Goal: Communication & Community: Ask a question

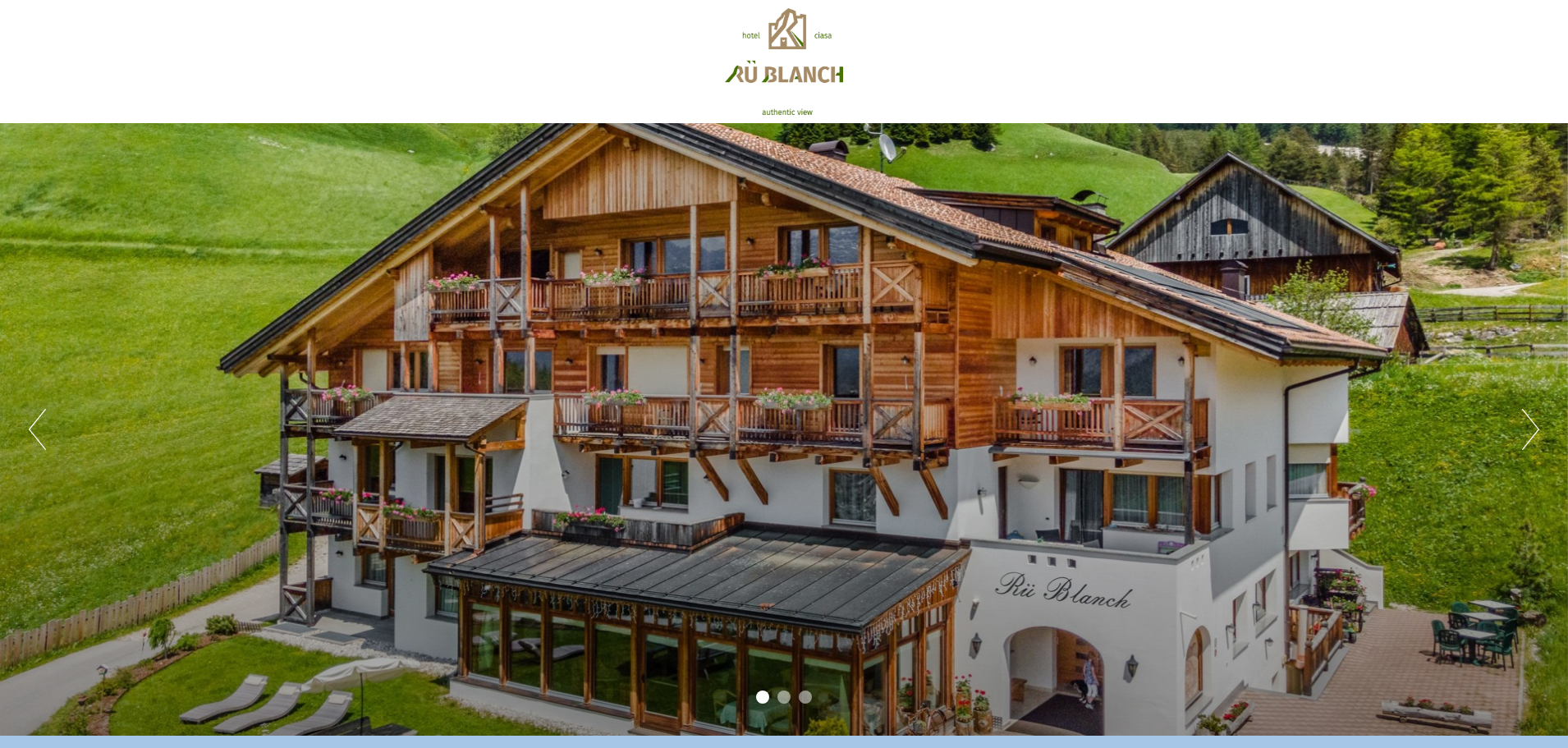
click at [1532, 433] on button "Next" at bounding box center [1530, 429] width 18 height 41
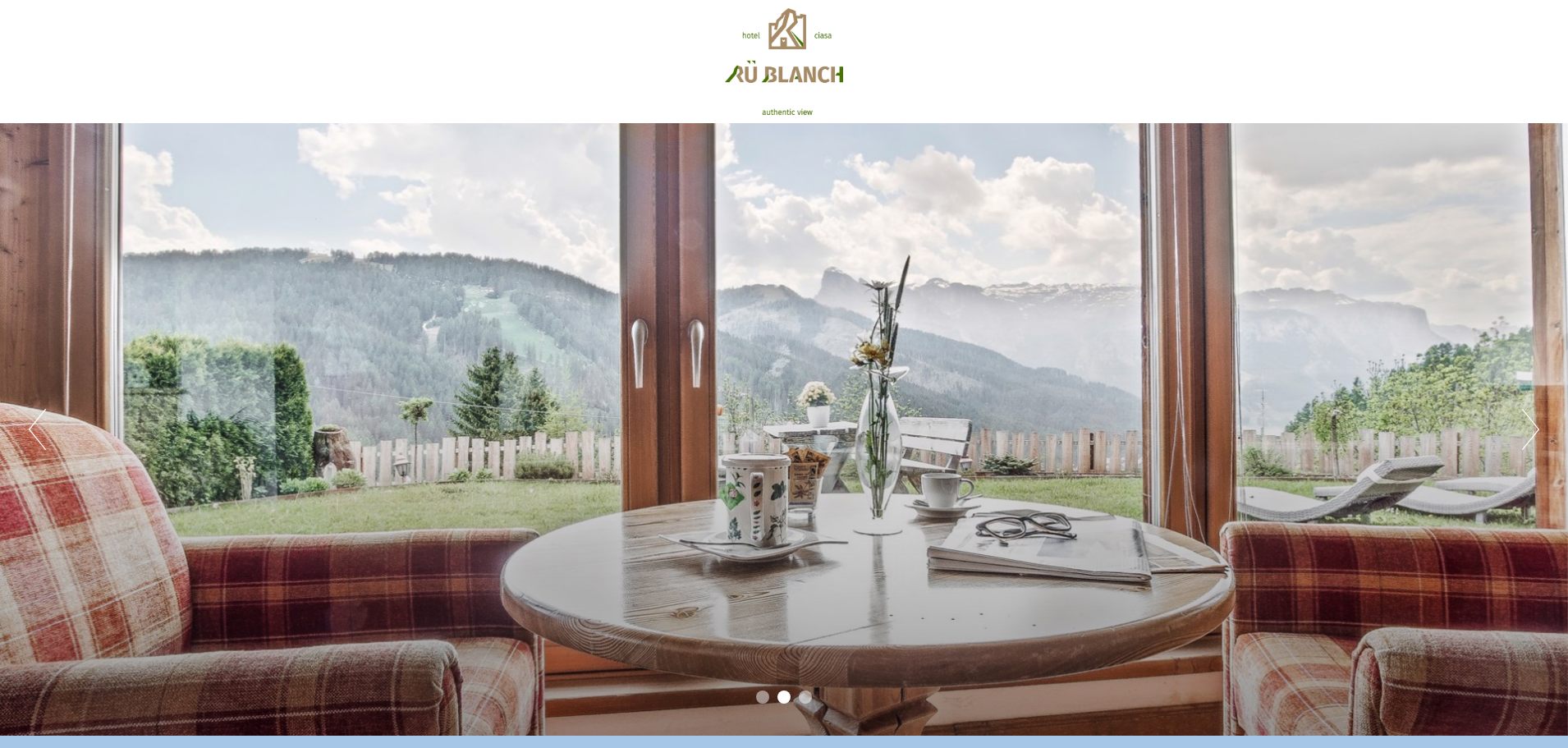
click at [1532, 433] on button "Next" at bounding box center [1530, 429] width 18 height 41
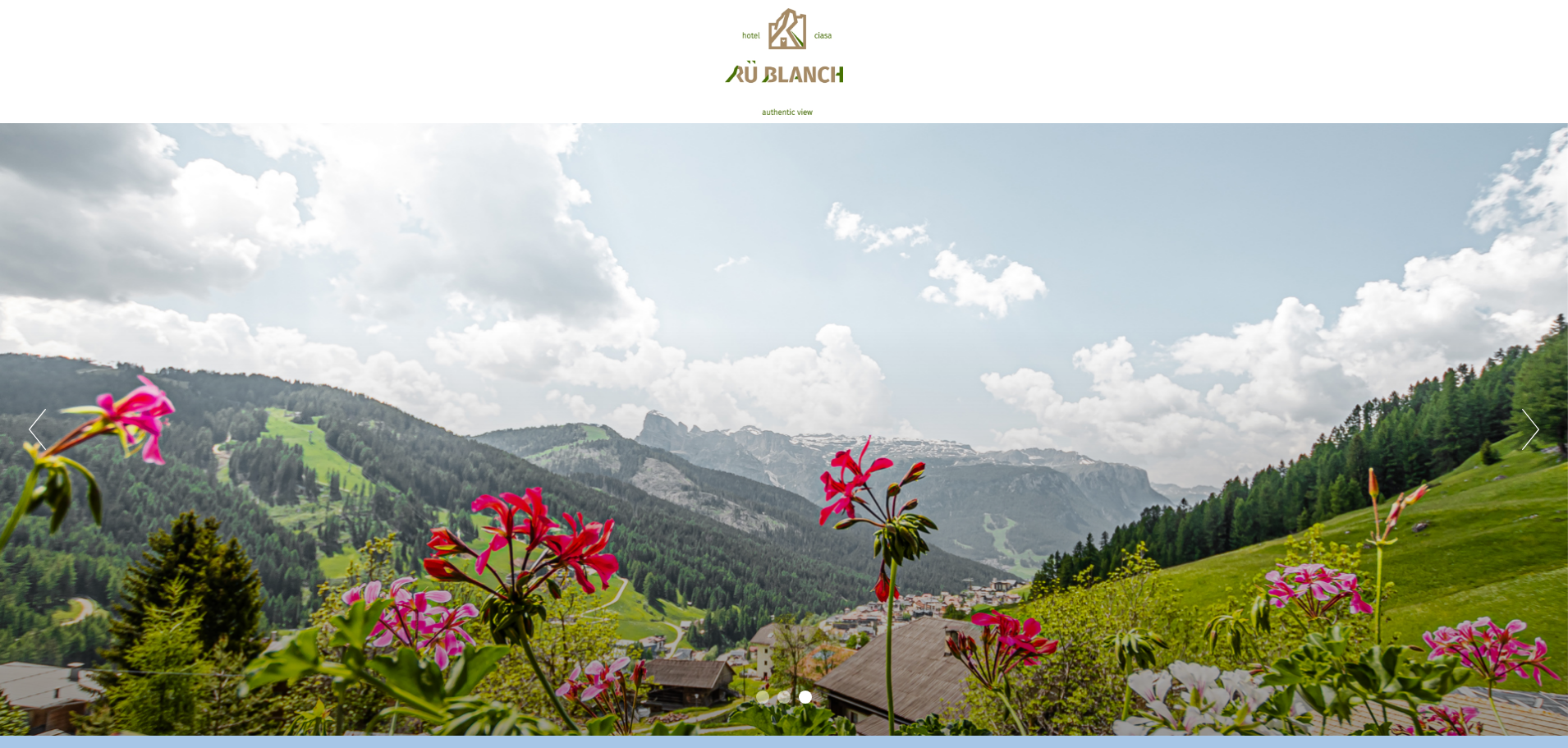
click at [1532, 433] on button "Next" at bounding box center [1530, 429] width 18 height 41
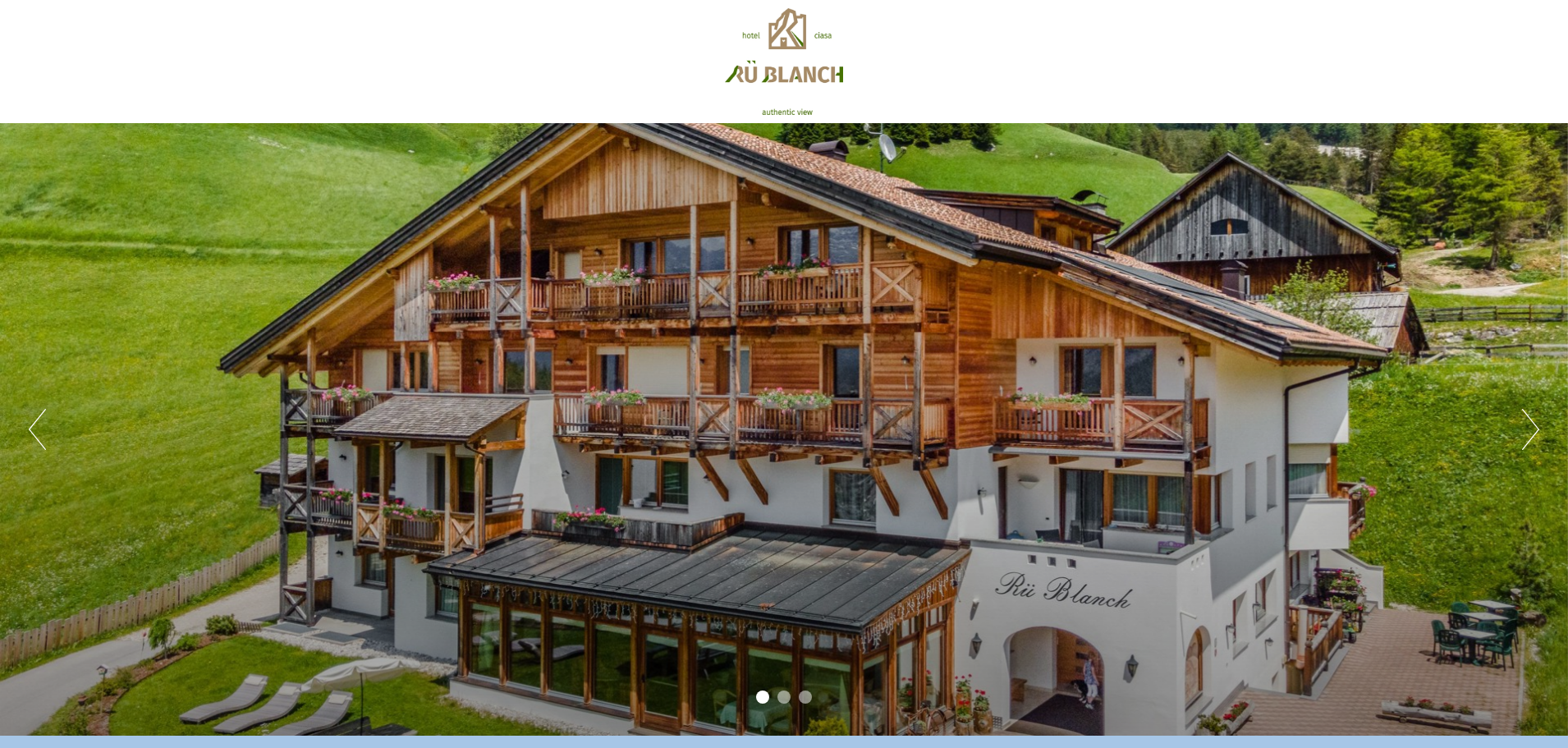
click at [1532, 433] on button "Next" at bounding box center [1530, 429] width 18 height 41
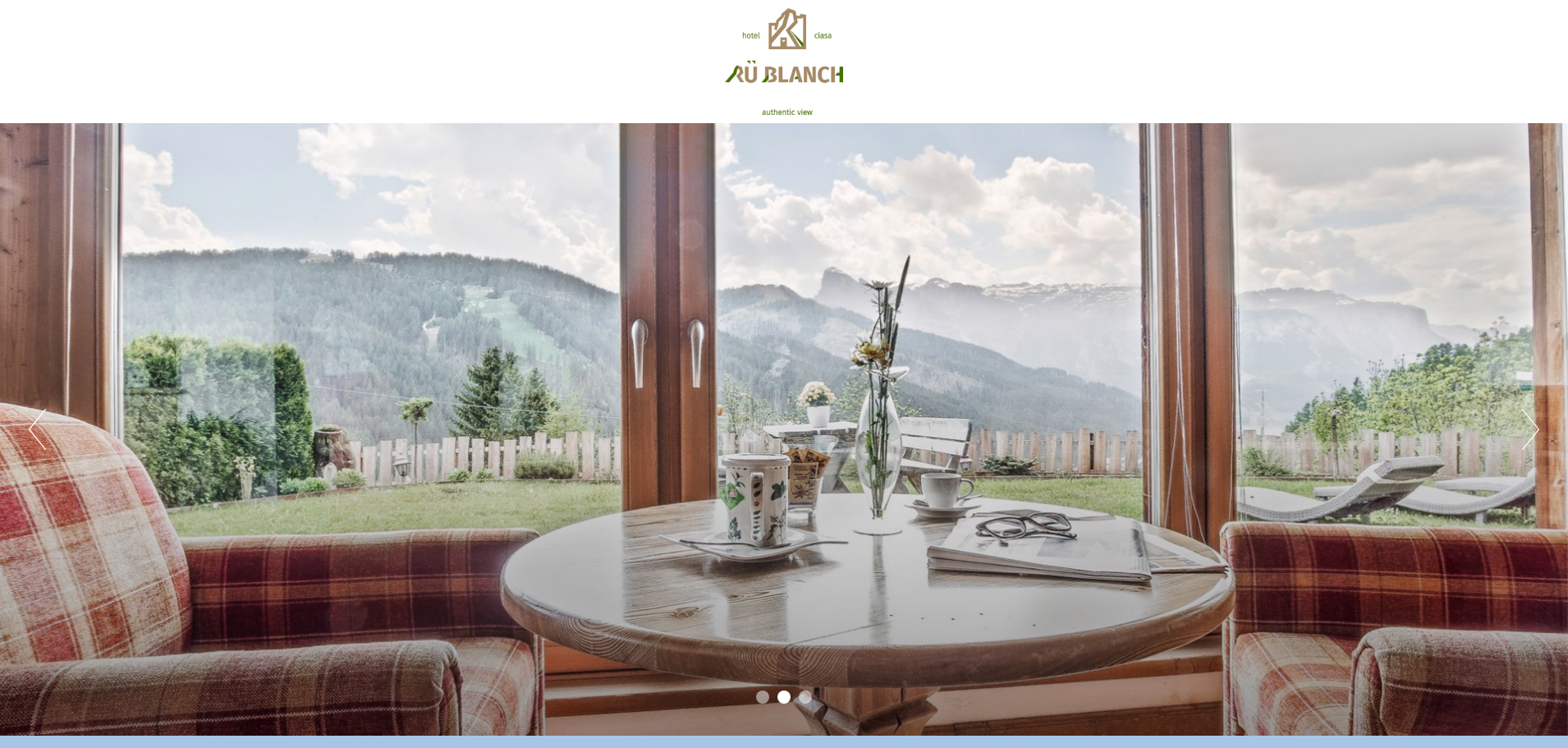
click at [1532, 433] on button "Next" at bounding box center [1530, 429] width 18 height 41
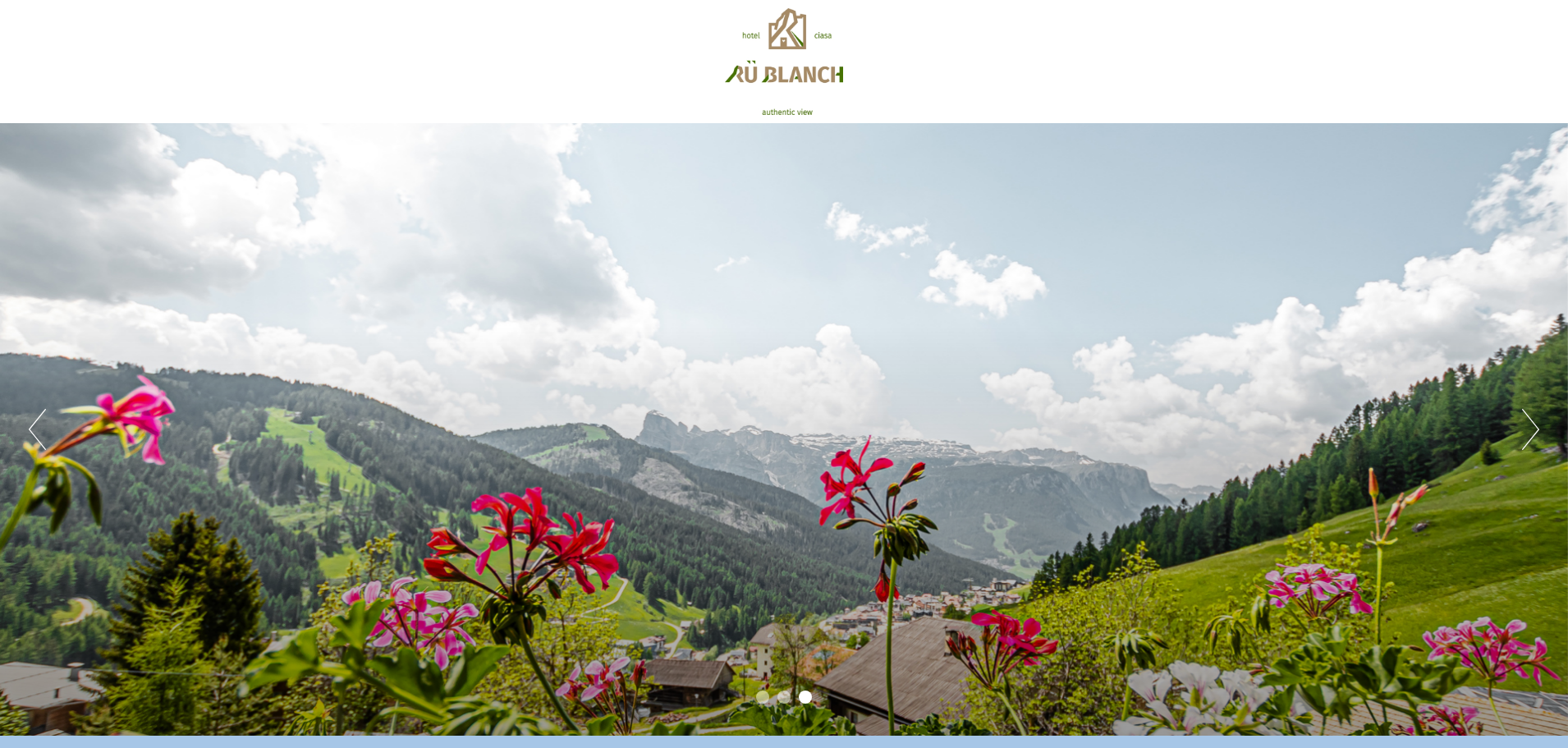
click at [1532, 433] on button "Next" at bounding box center [1530, 429] width 18 height 41
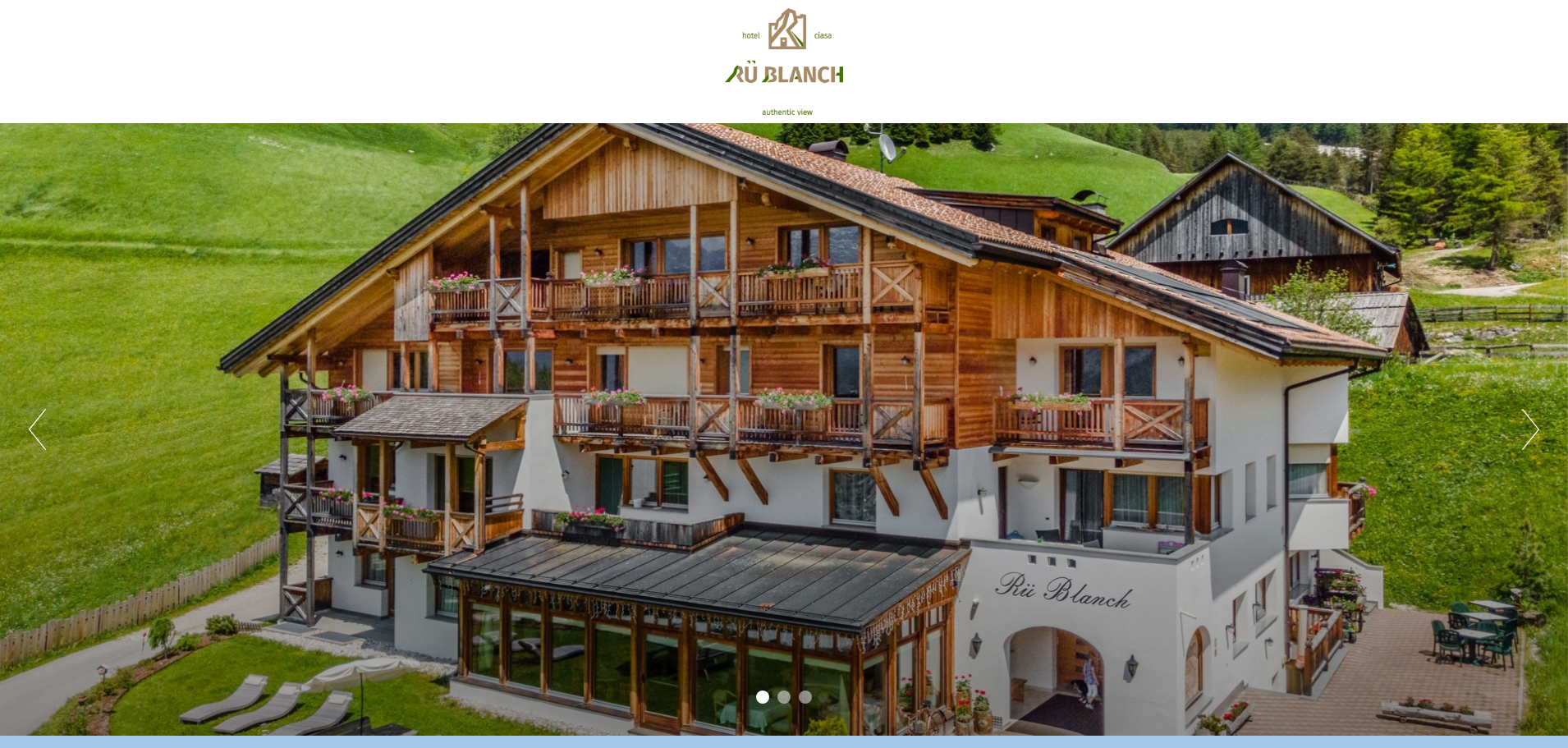
click at [1532, 433] on button "Next" at bounding box center [1530, 429] width 18 height 41
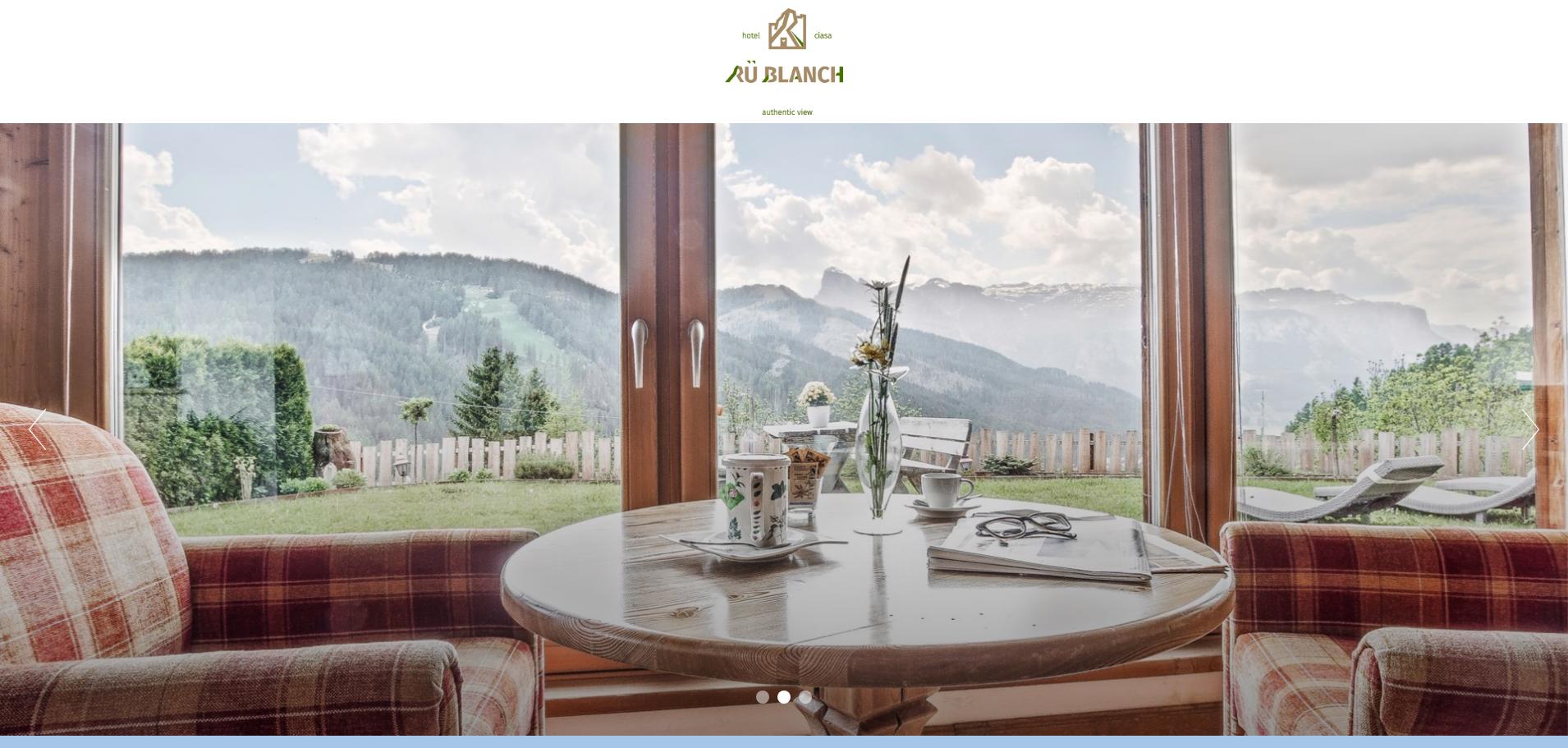
click at [1532, 433] on button "Next" at bounding box center [1530, 429] width 18 height 41
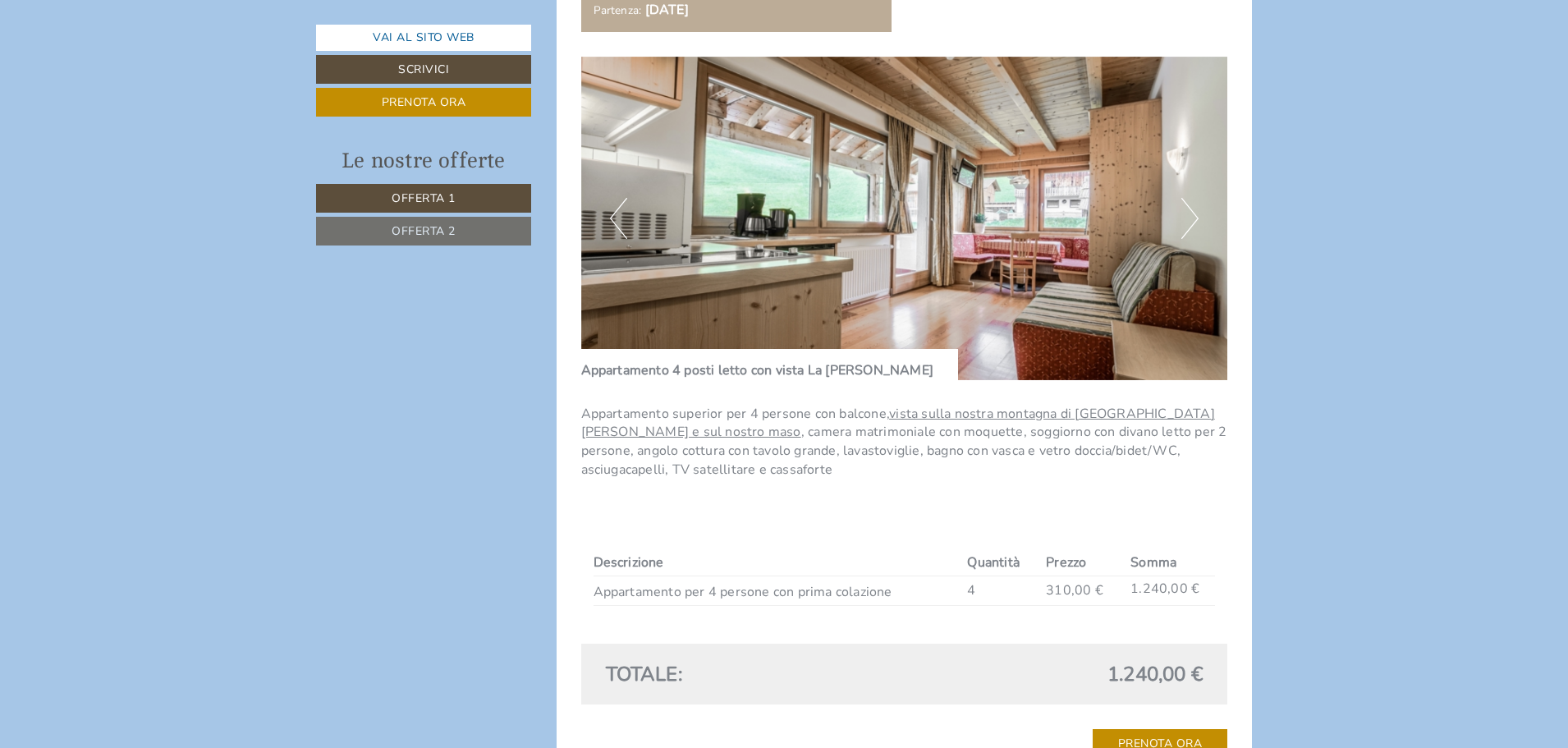
scroll to position [2572, 0]
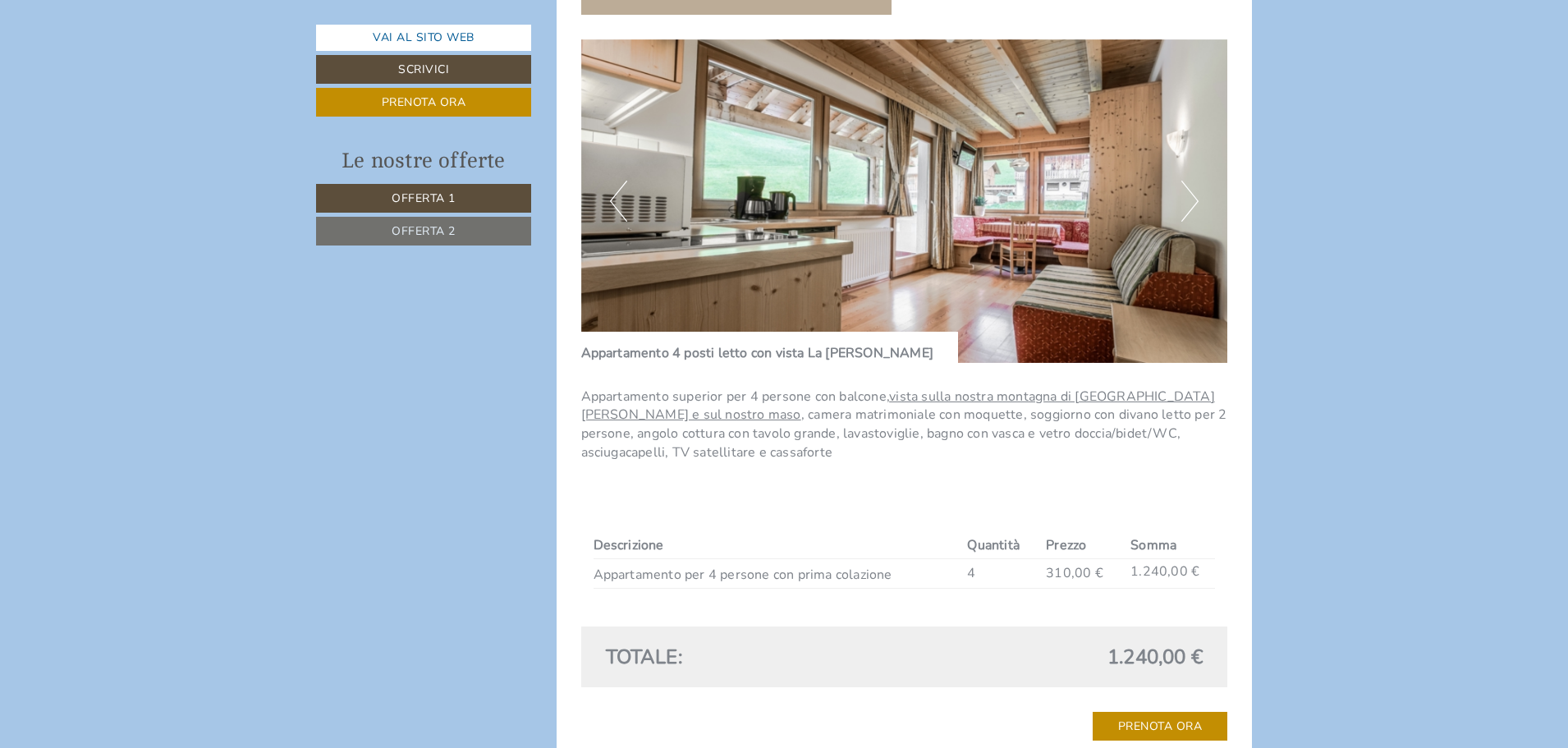
click at [1019, 224] on img at bounding box center [904, 201] width 646 height 323
click at [1195, 199] on button "Next" at bounding box center [1189, 201] width 18 height 41
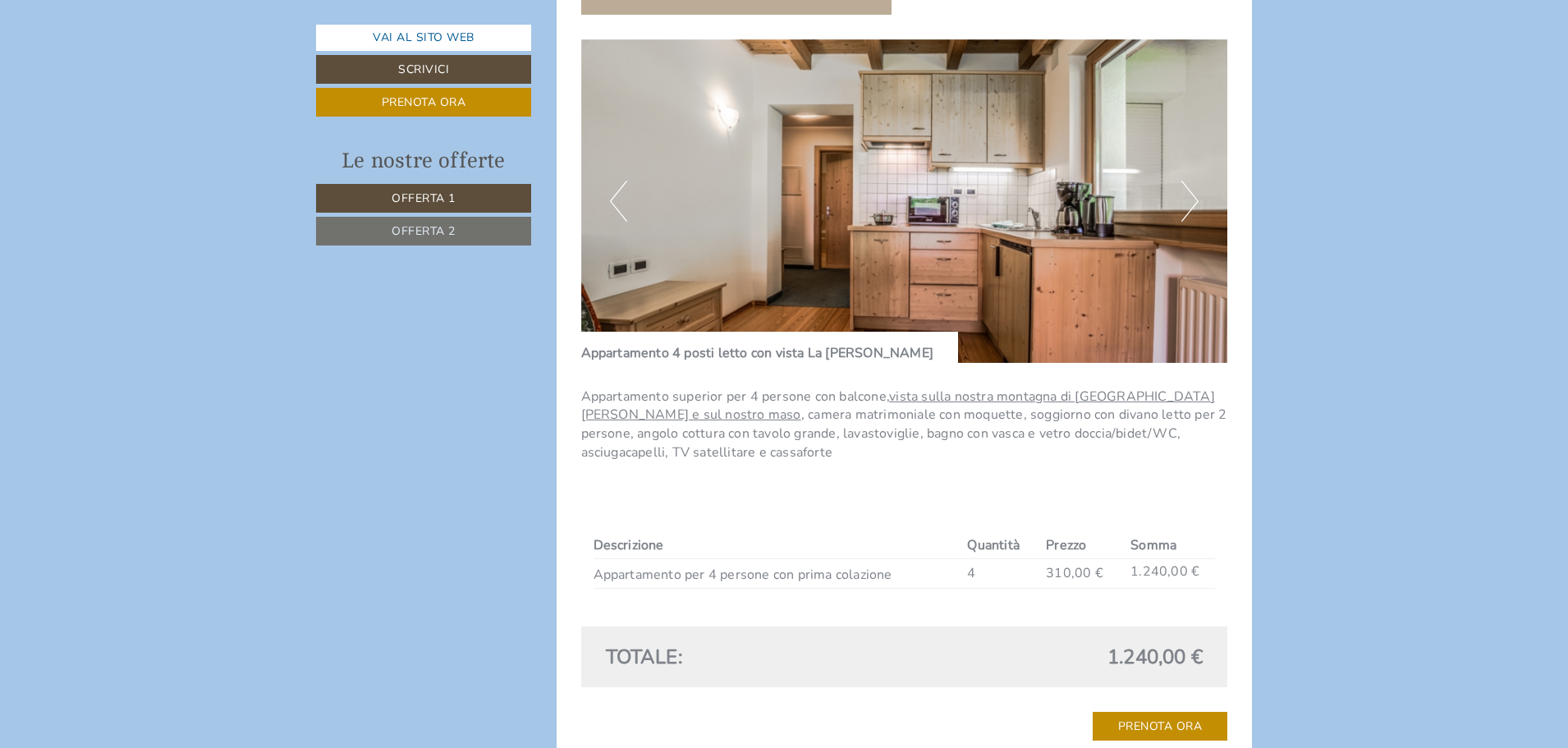
click at [1195, 199] on button "Next" at bounding box center [1189, 201] width 18 height 41
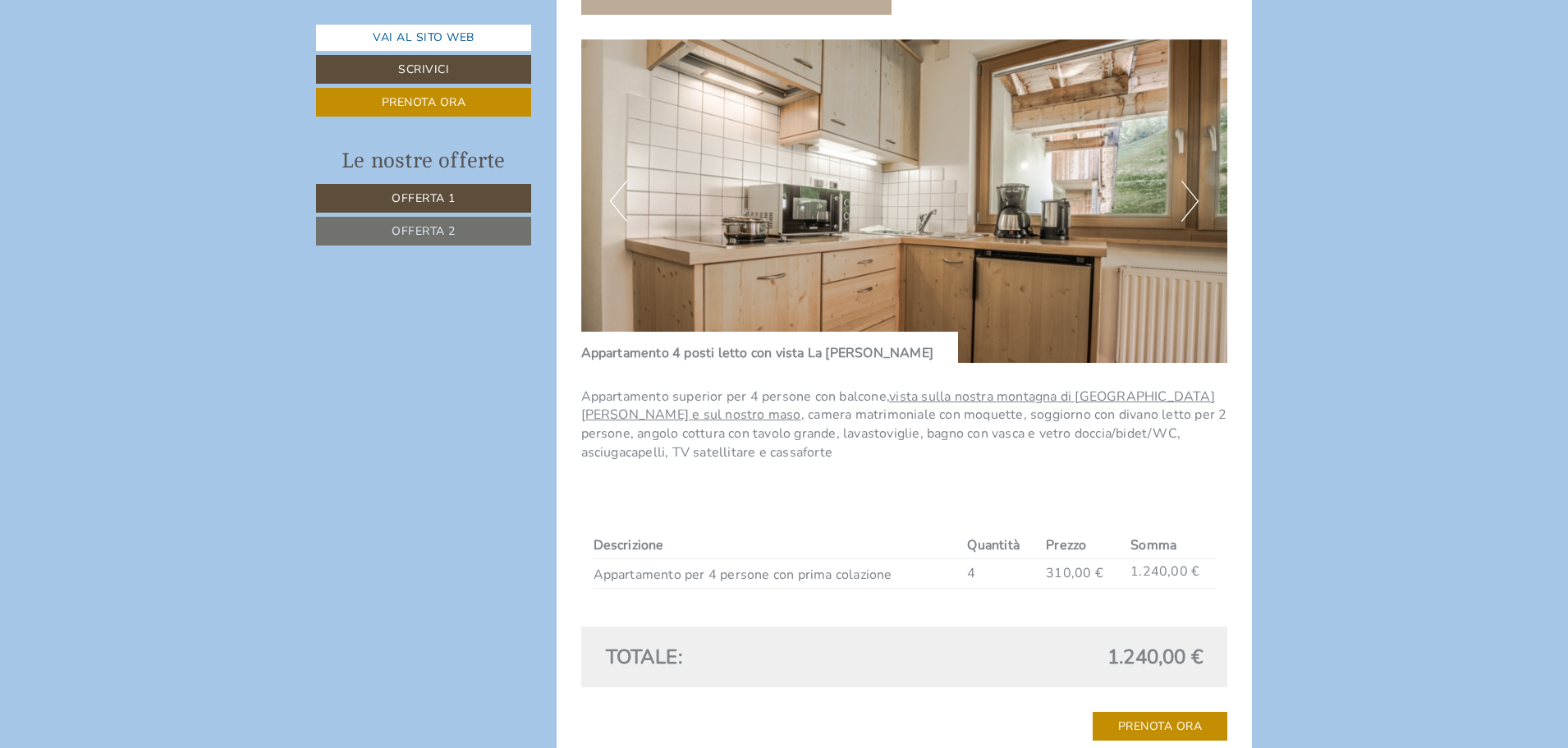
click at [1195, 199] on button "Next" at bounding box center [1189, 201] width 18 height 41
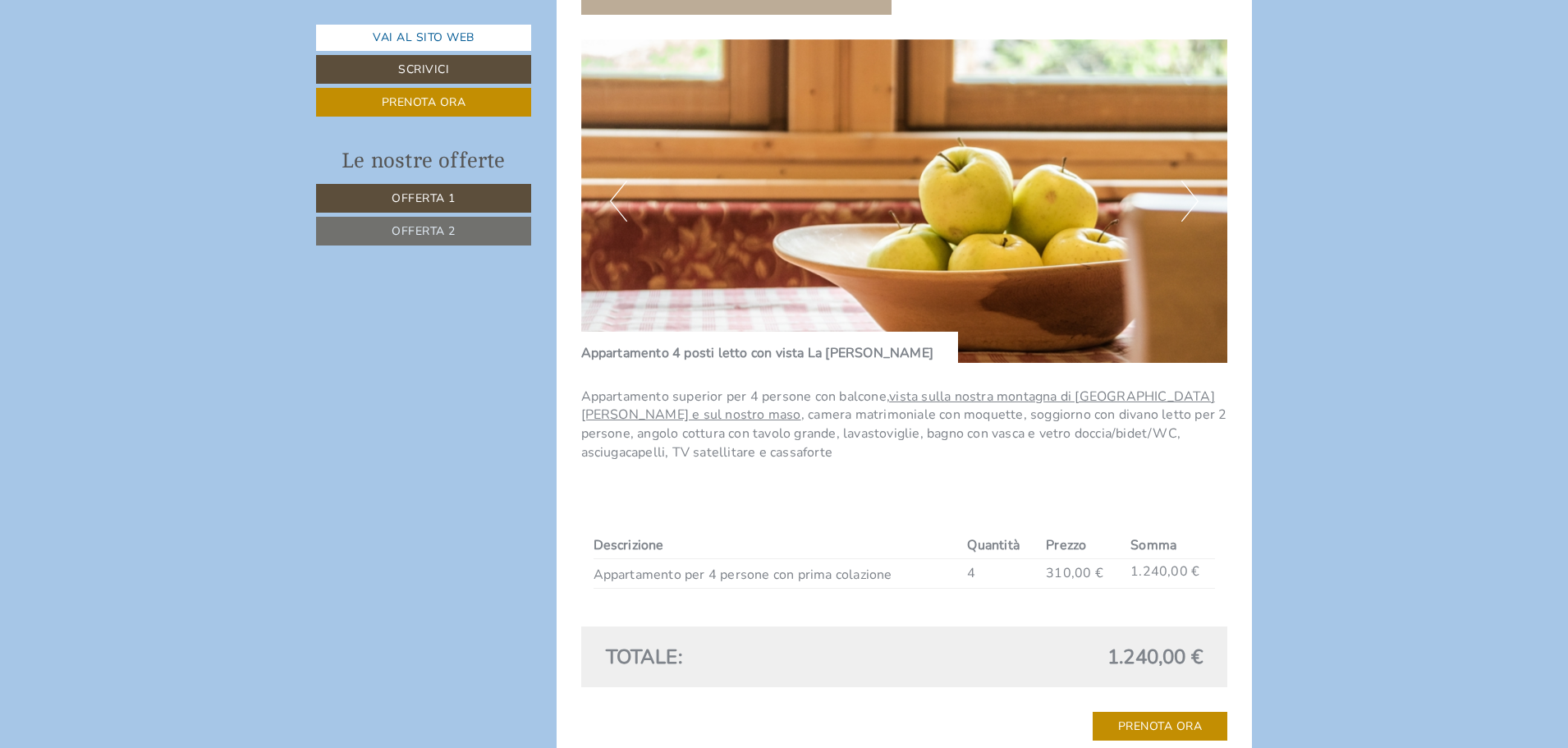
click at [1195, 199] on button "Next" at bounding box center [1189, 201] width 18 height 41
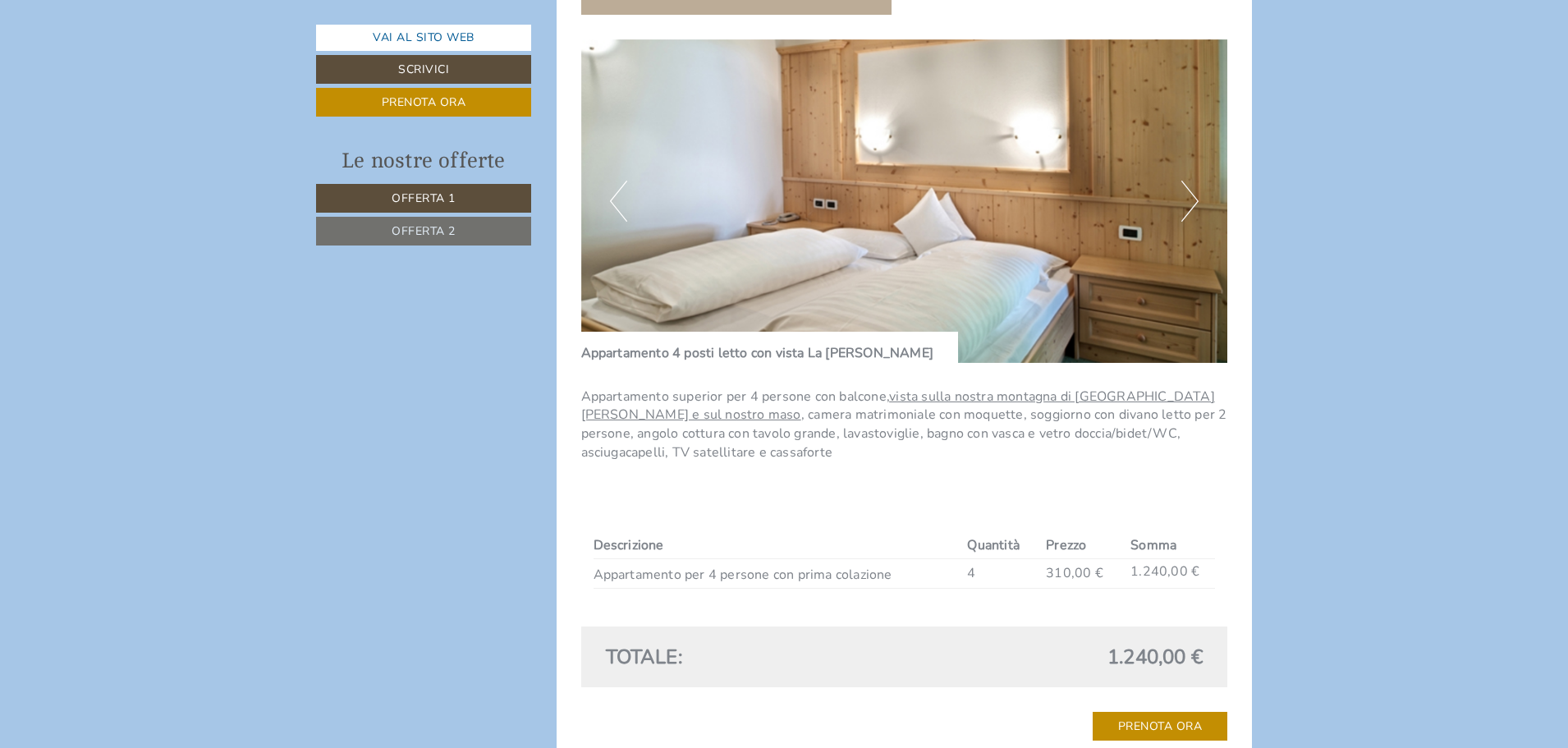
click at [1195, 199] on button "Next" at bounding box center [1189, 201] width 18 height 41
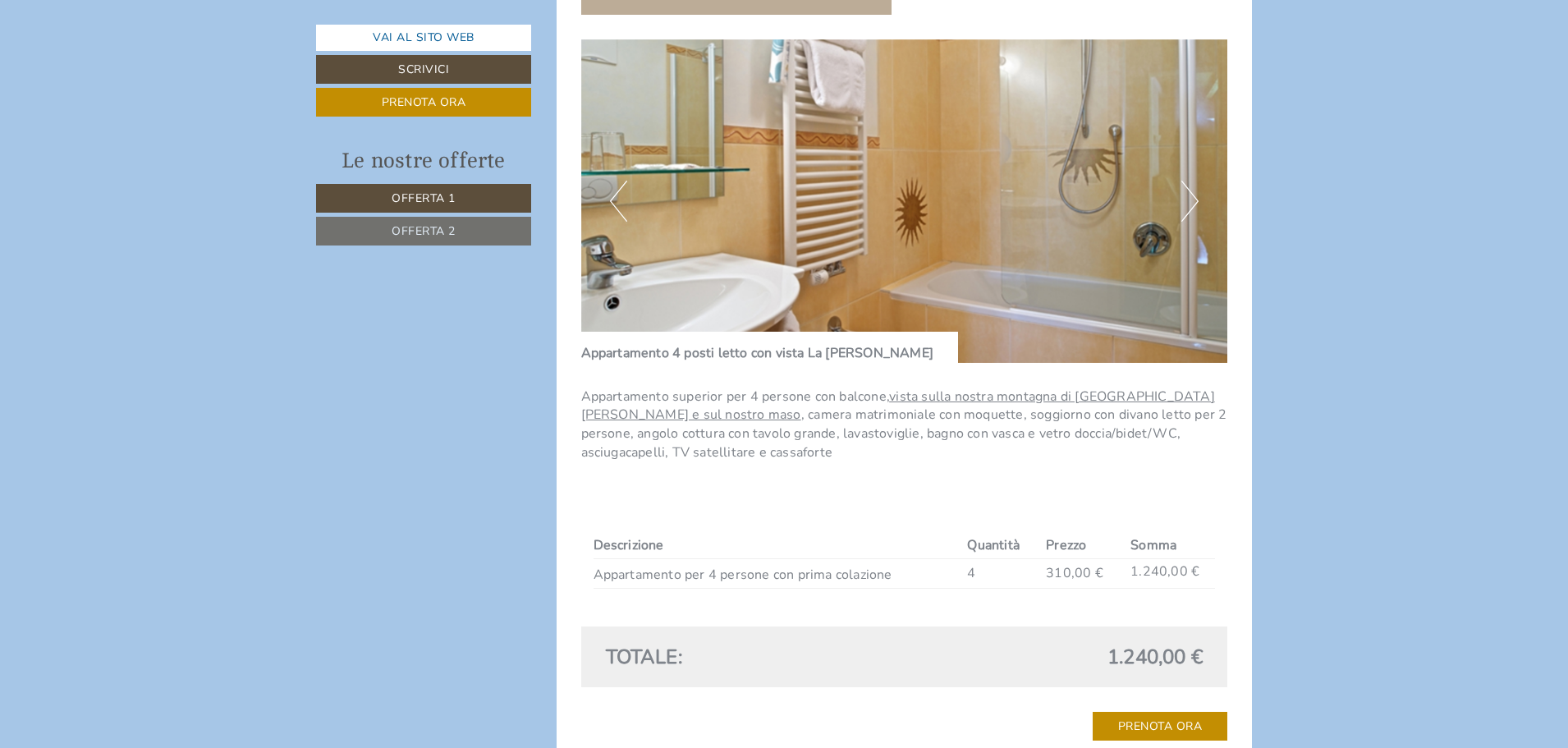
click at [1195, 199] on button "Next" at bounding box center [1189, 201] width 18 height 41
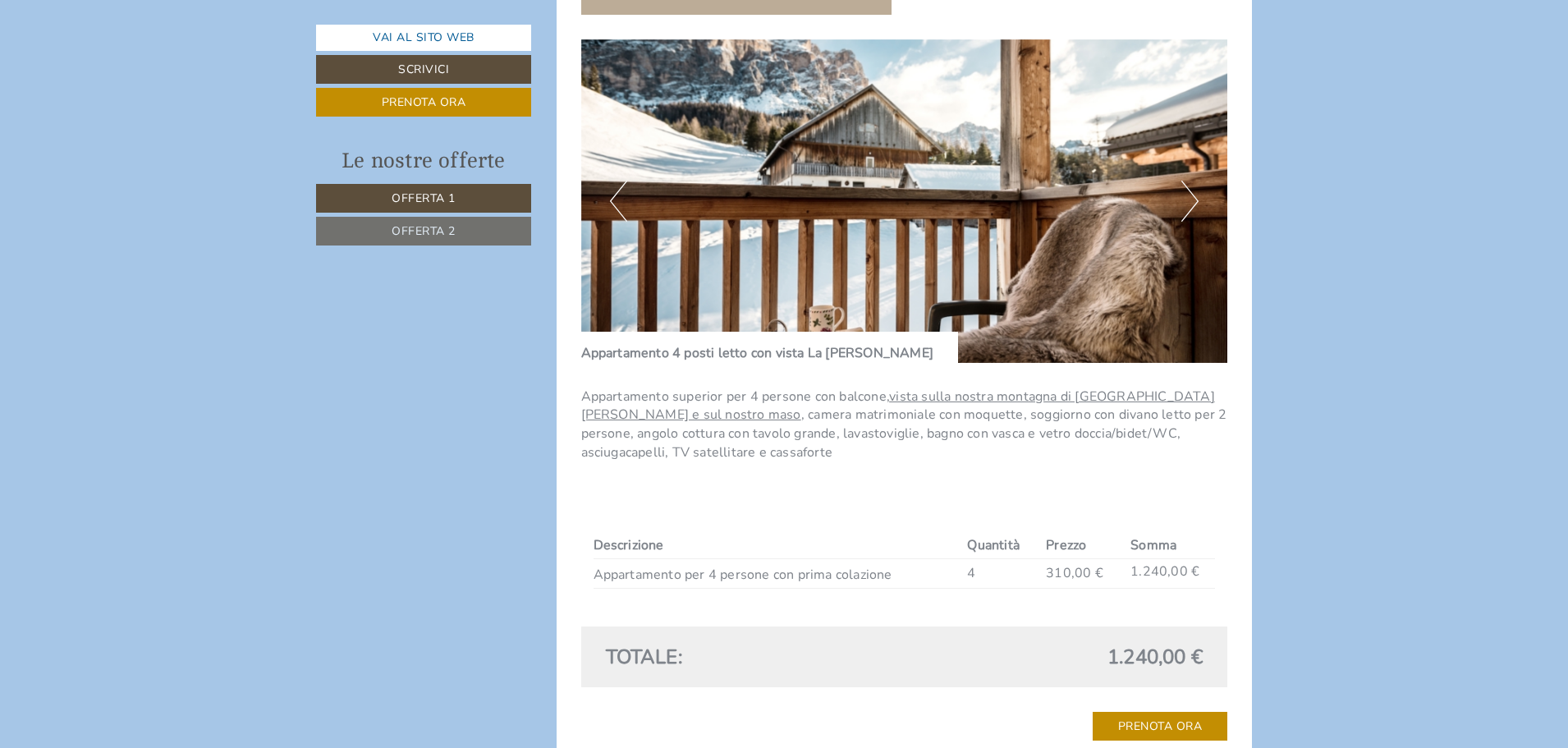
click at [1195, 199] on button "Next" at bounding box center [1189, 201] width 18 height 41
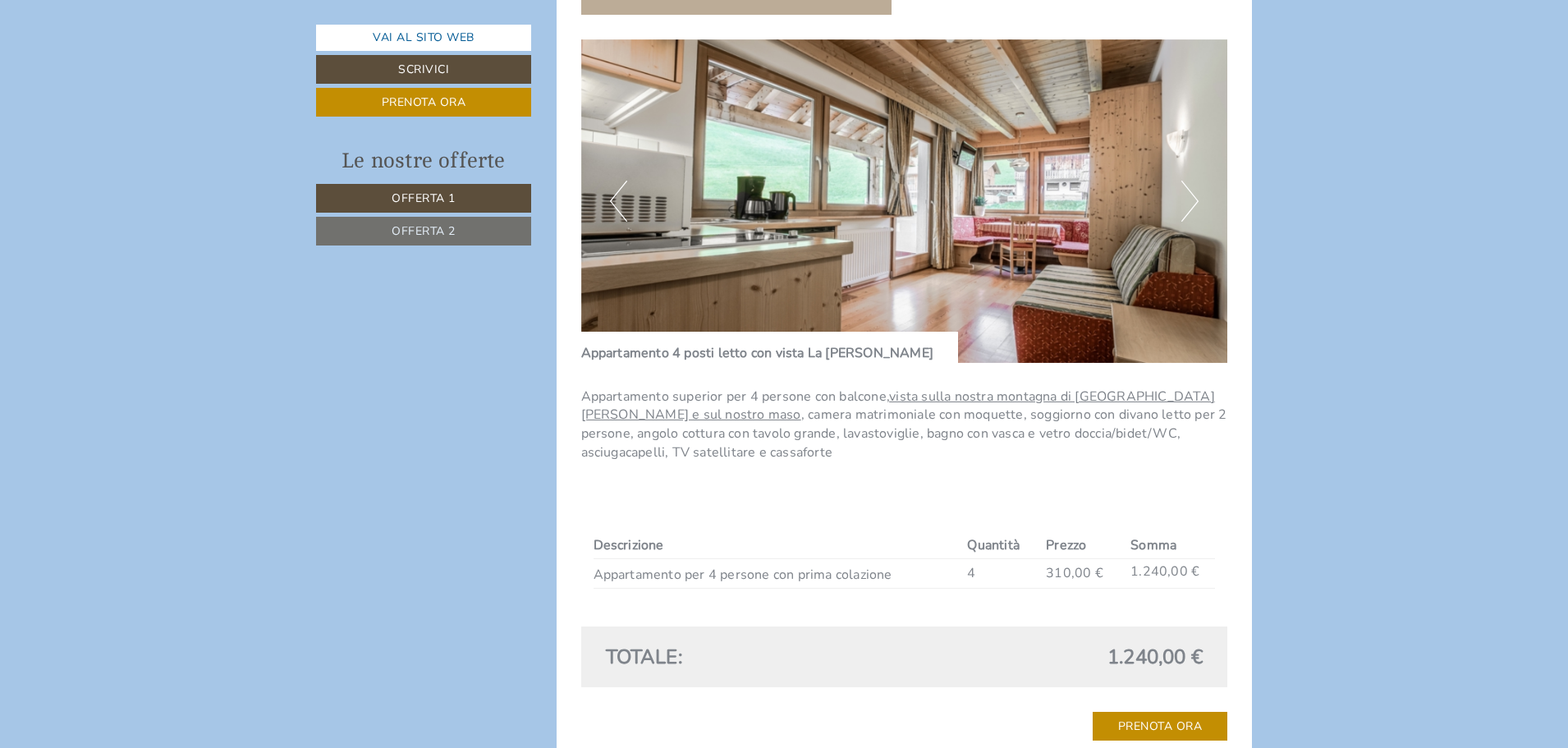
click at [1195, 199] on button "Next" at bounding box center [1189, 201] width 18 height 41
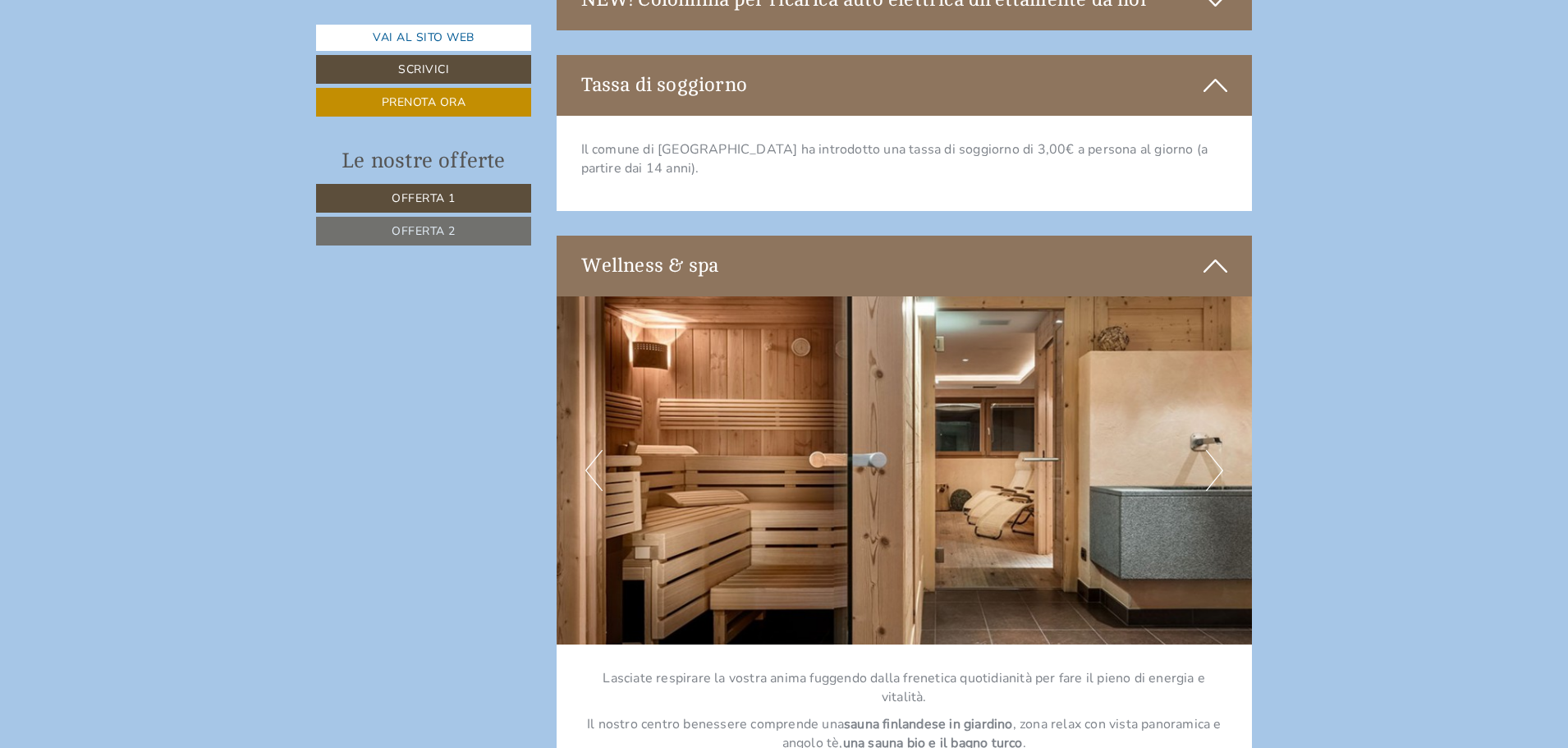
scroll to position [4348, 0]
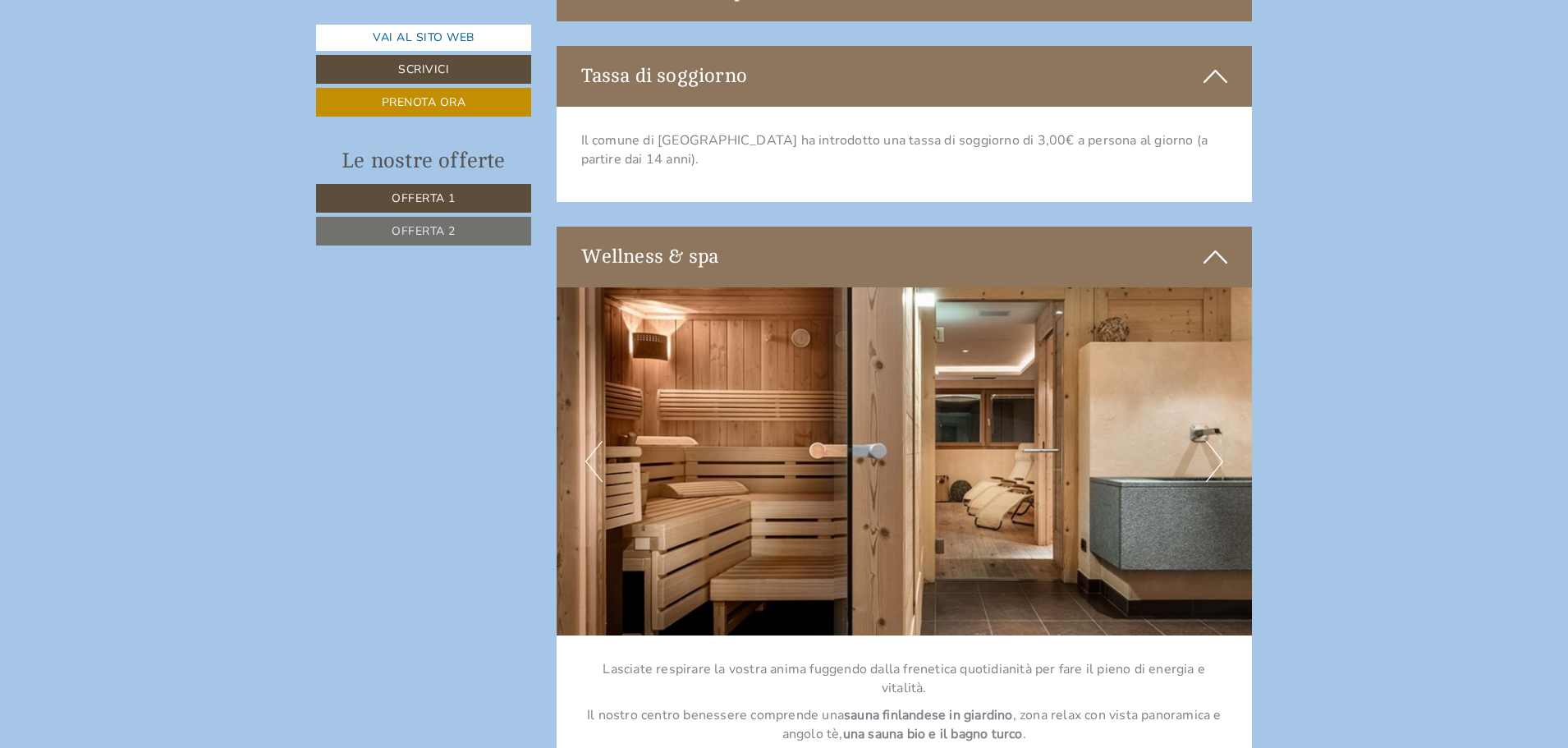
click at [1213, 444] on button "Next" at bounding box center [1214, 461] width 18 height 41
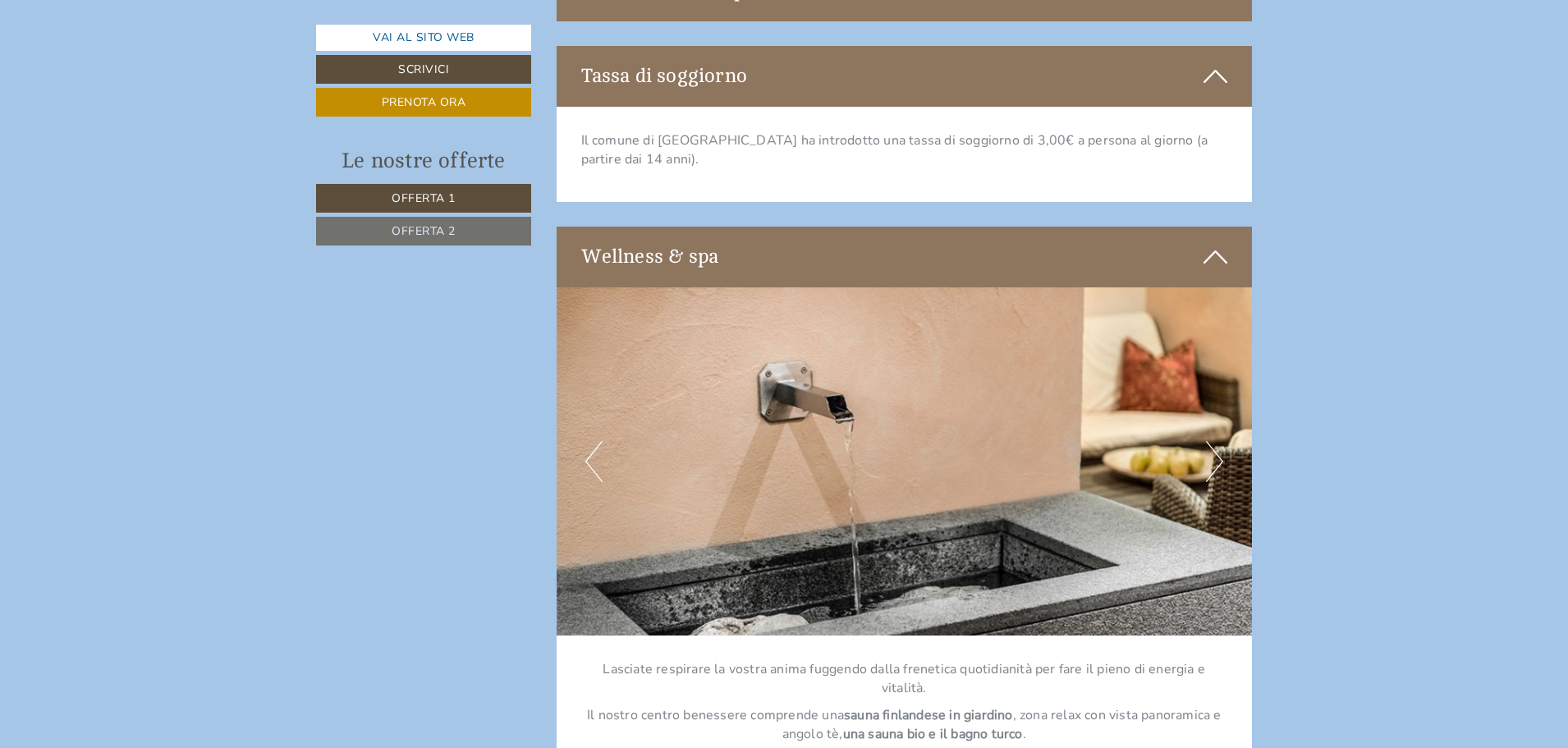
click at [1213, 444] on button "Next" at bounding box center [1214, 461] width 18 height 41
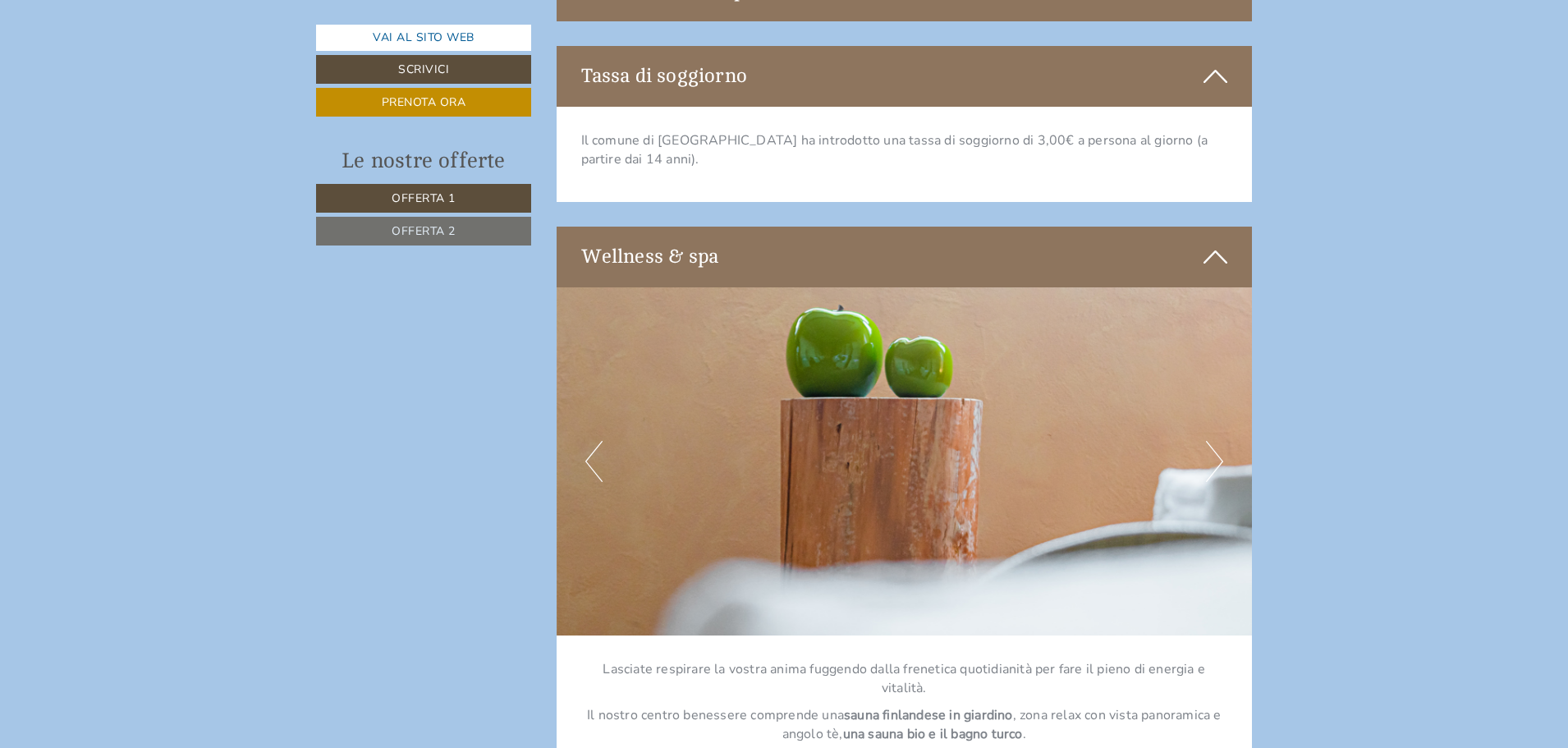
click at [1213, 444] on button "Next" at bounding box center [1214, 461] width 18 height 41
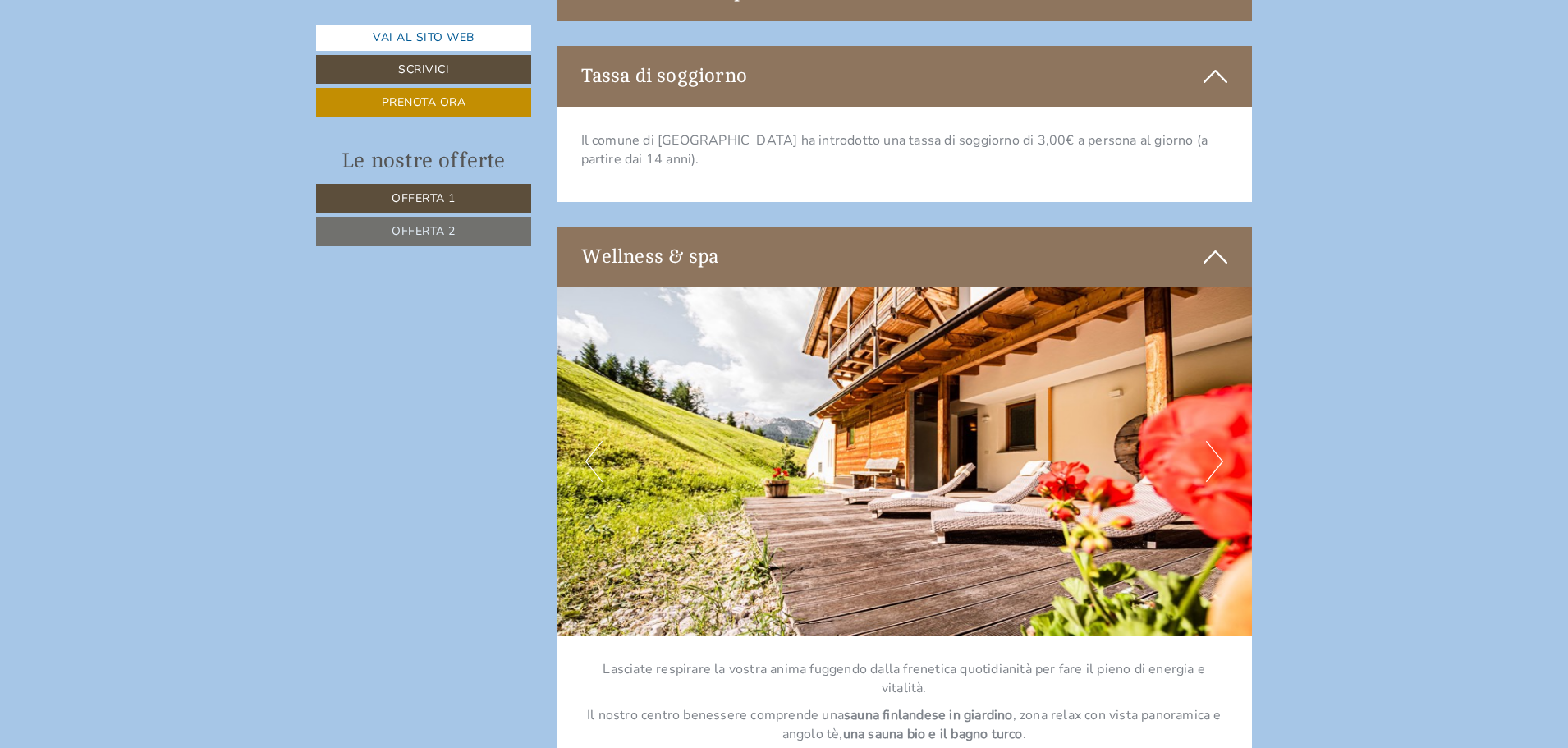
click at [1213, 444] on button "Next" at bounding box center [1214, 461] width 18 height 41
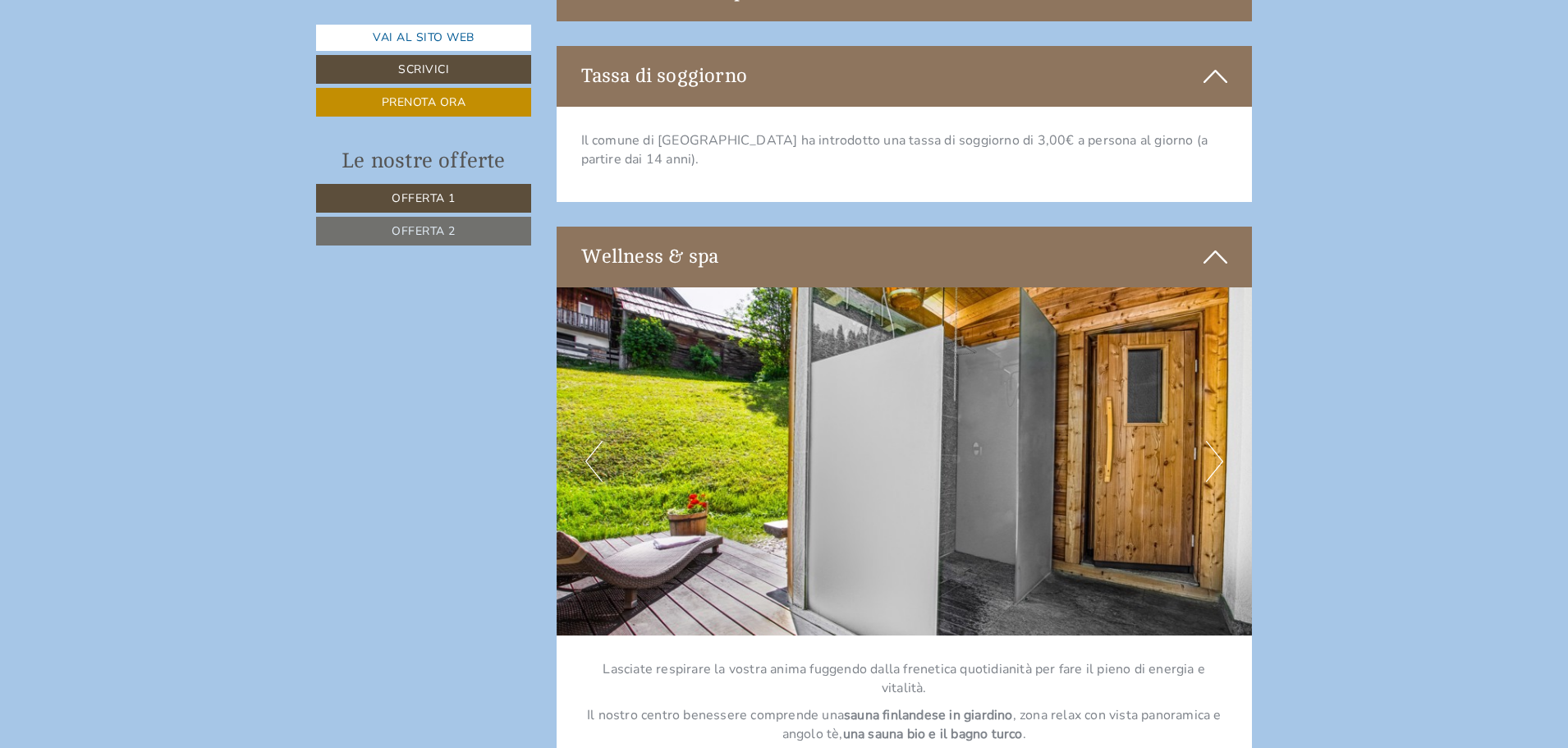
click at [1213, 444] on button "Next" at bounding box center [1214, 461] width 18 height 41
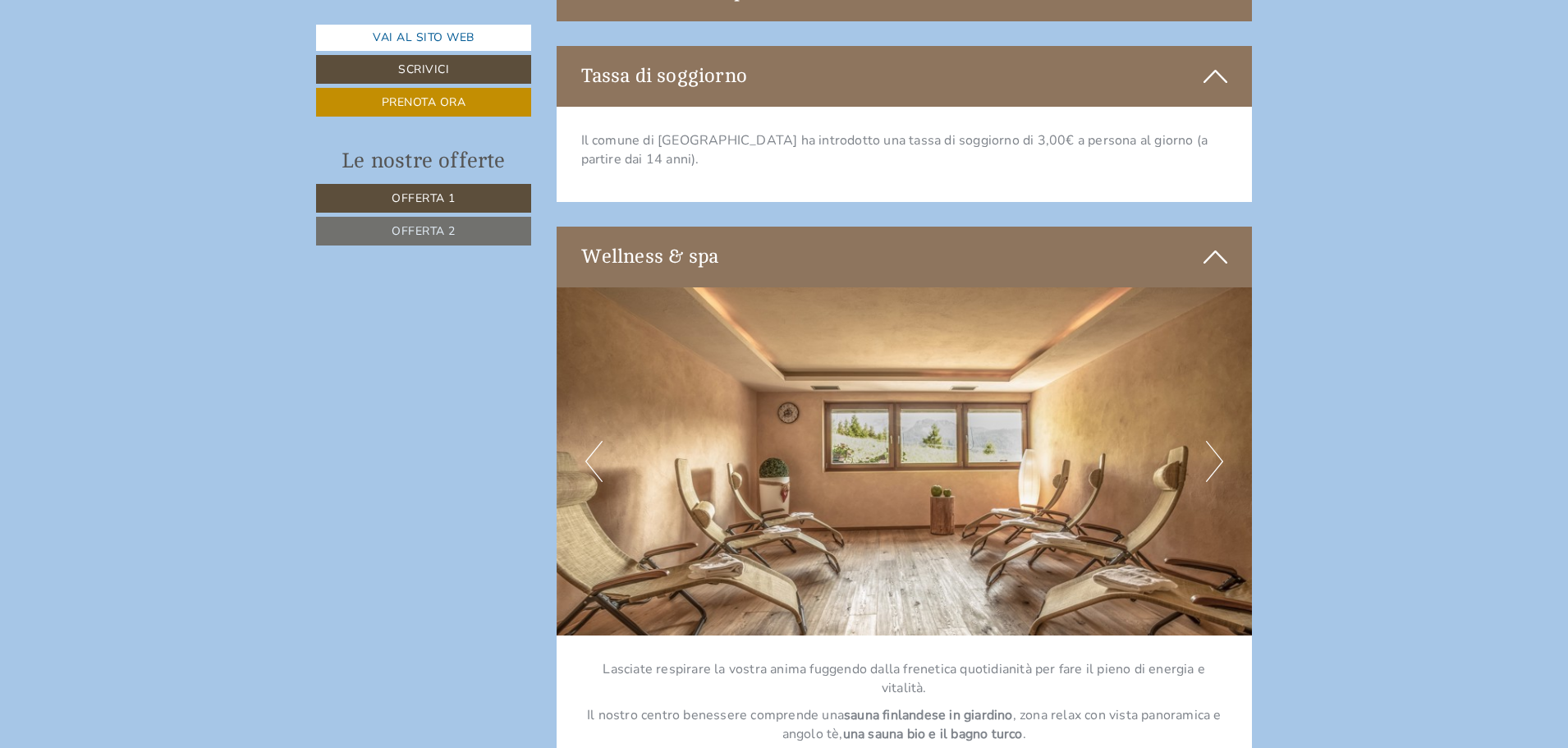
click at [1213, 444] on button "Next" at bounding box center [1214, 461] width 18 height 41
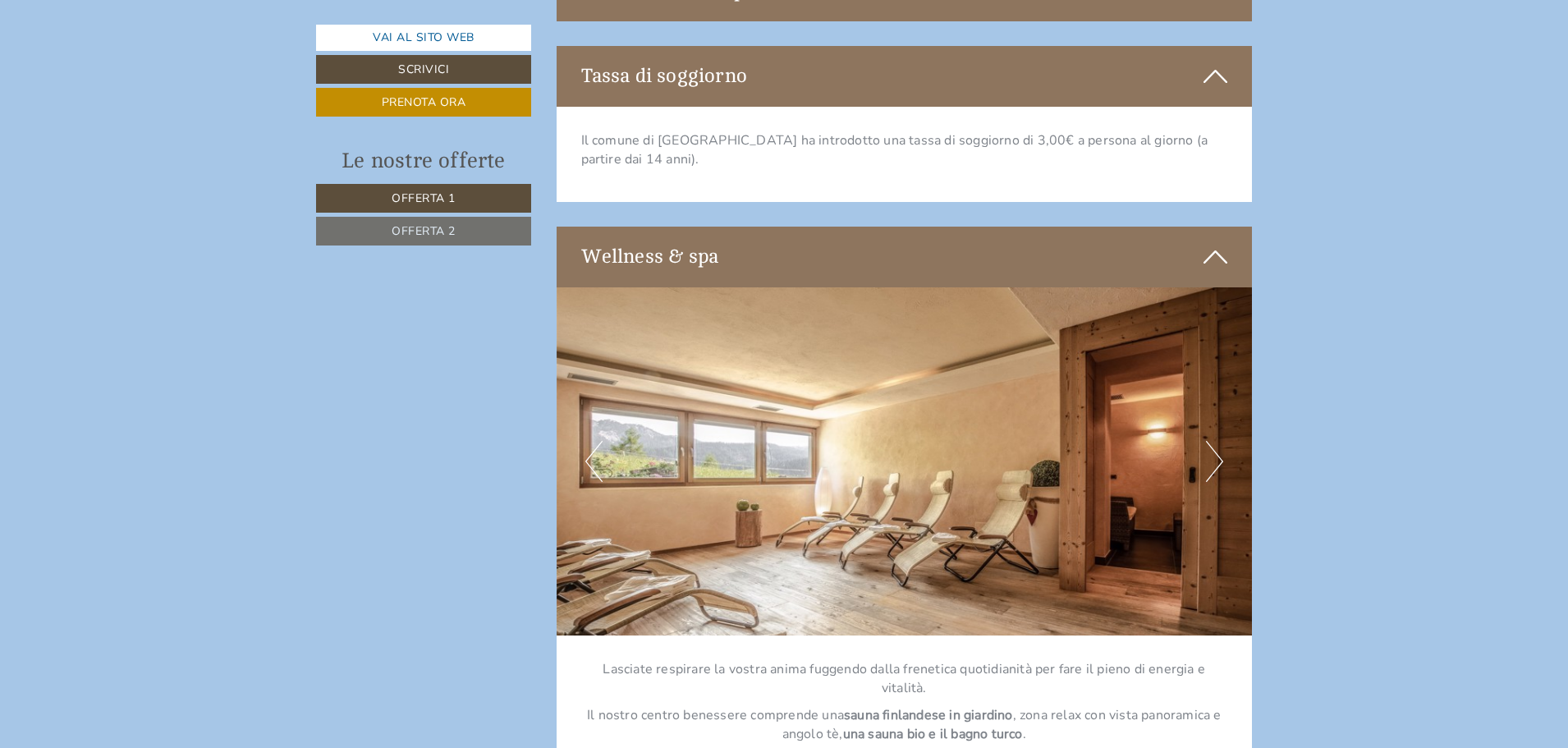
click at [1213, 444] on button "Next" at bounding box center [1214, 461] width 18 height 41
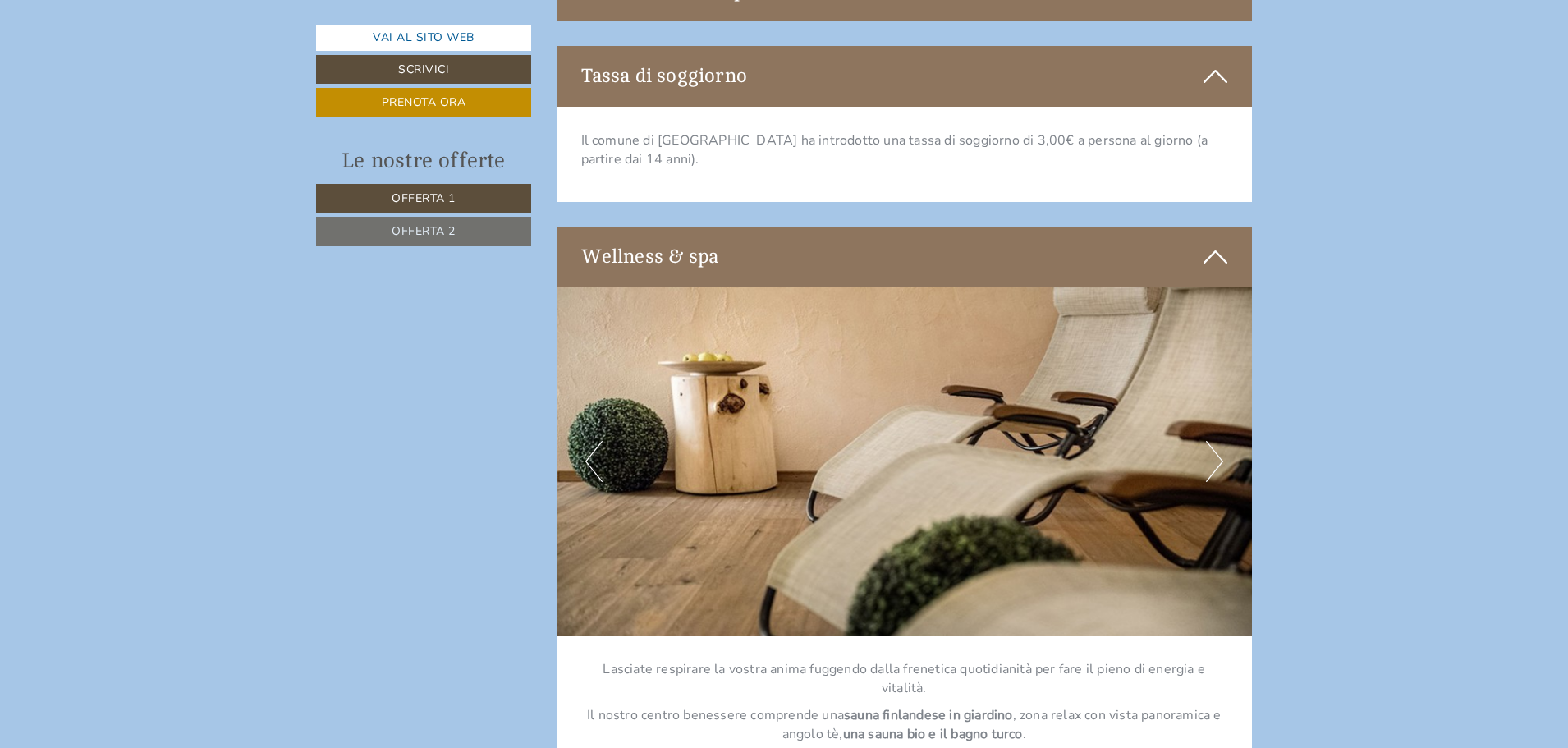
click at [1213, 444] on button "Next" at bounding box center [1214, 461] width 18 height 41
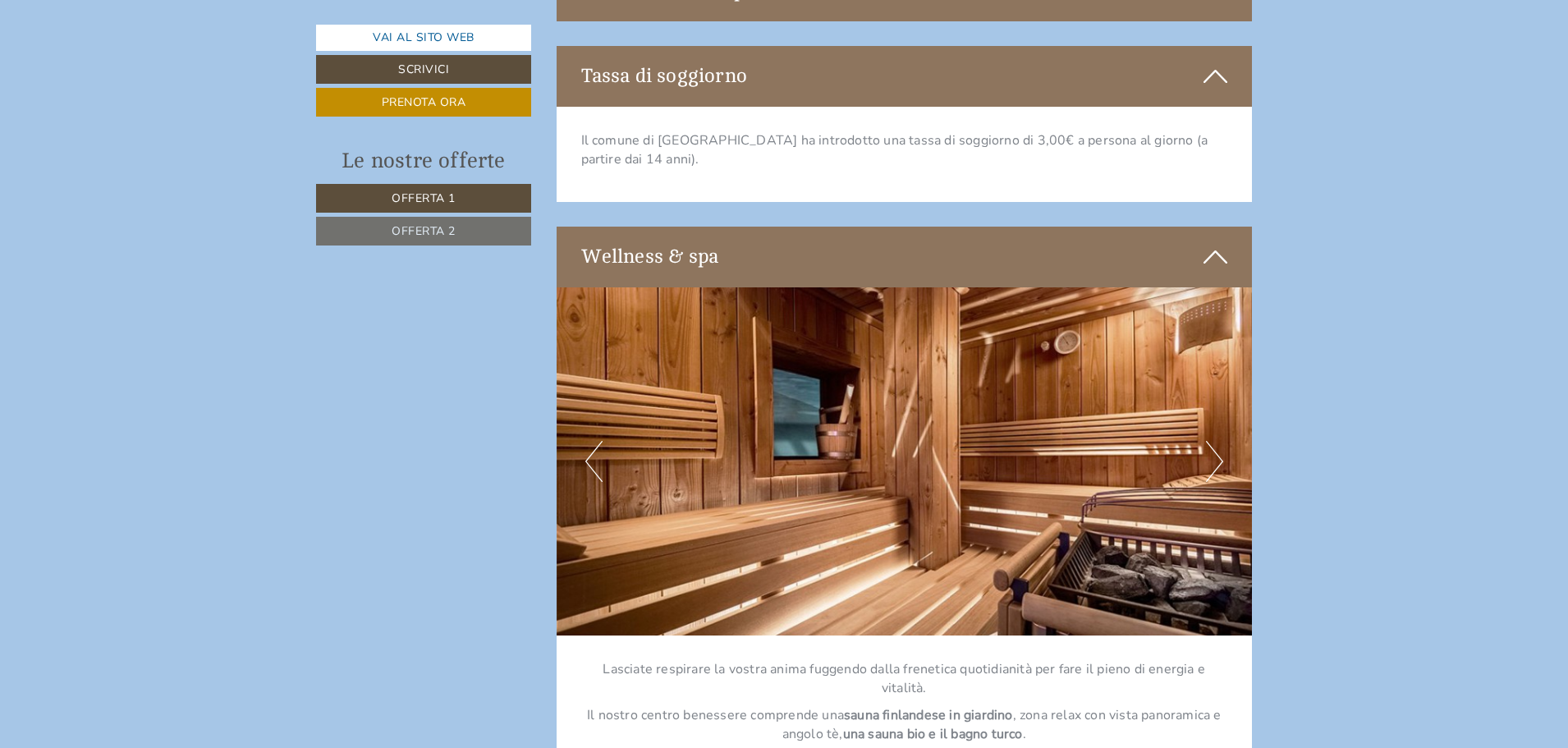
click at [1213, 444] on button "Next" at bounding box center [1214, 461] width 18 height 41
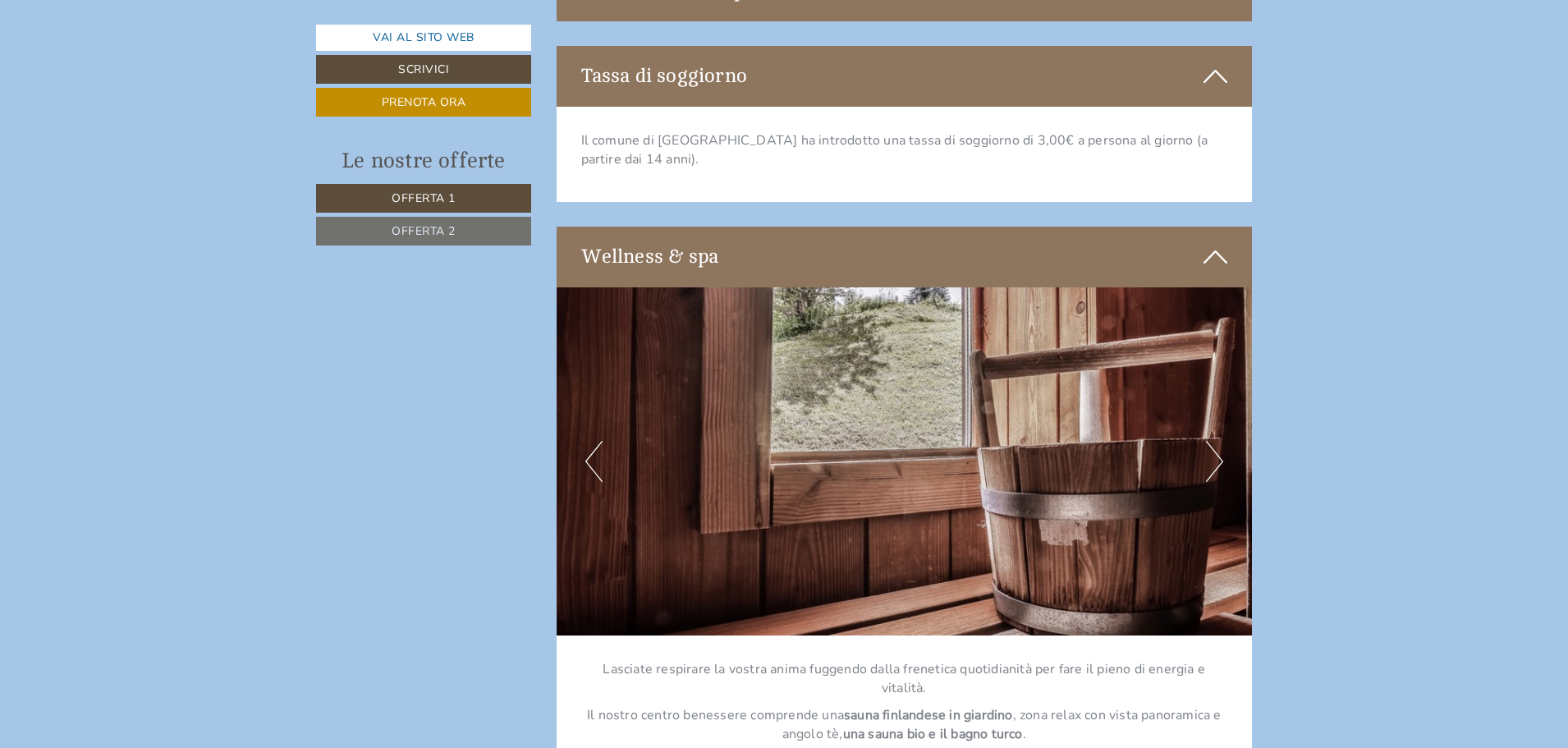
click at [1213, 444] on button "Next" at bounding box center [1214, 461] width 18 height 41
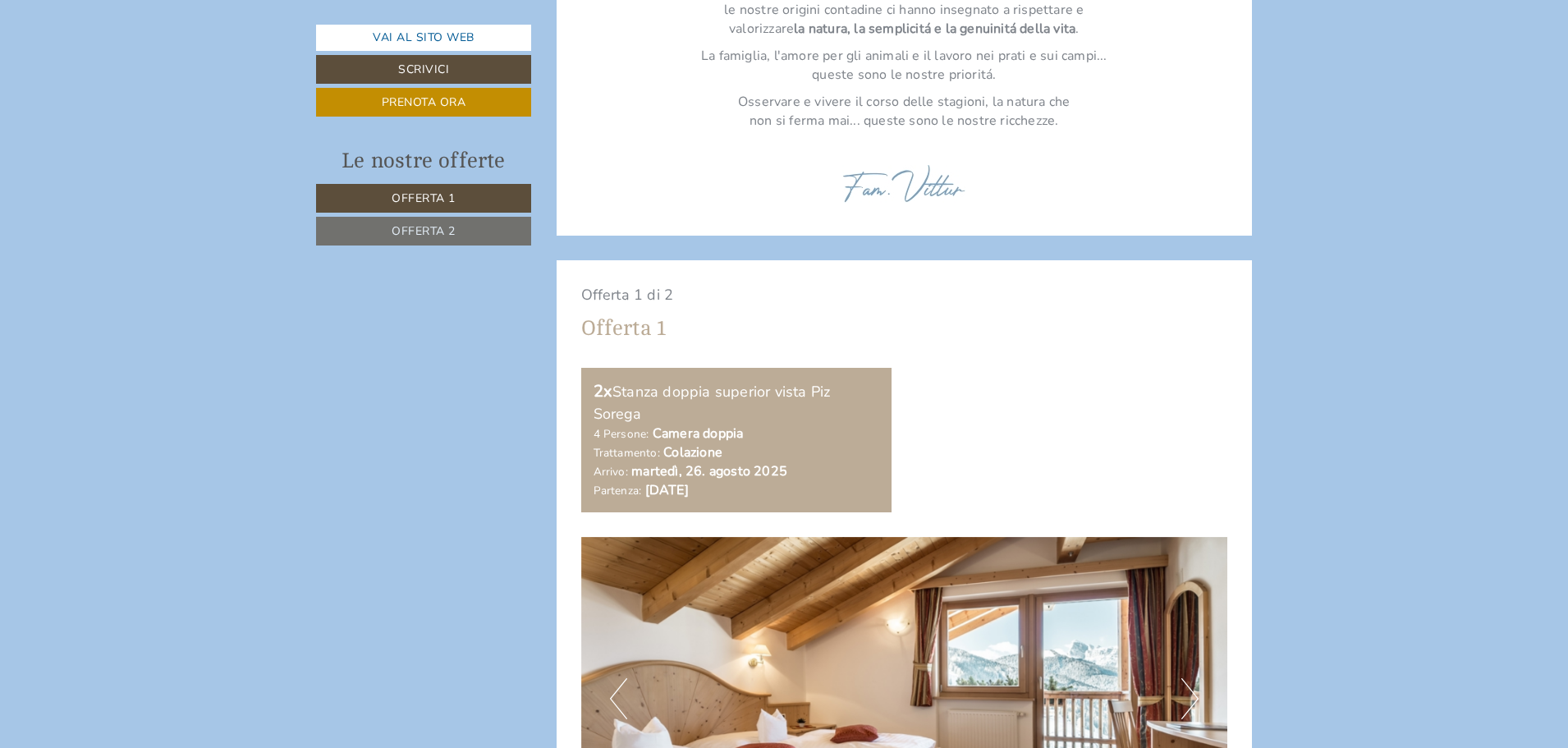
scroll to position [1079, 0]
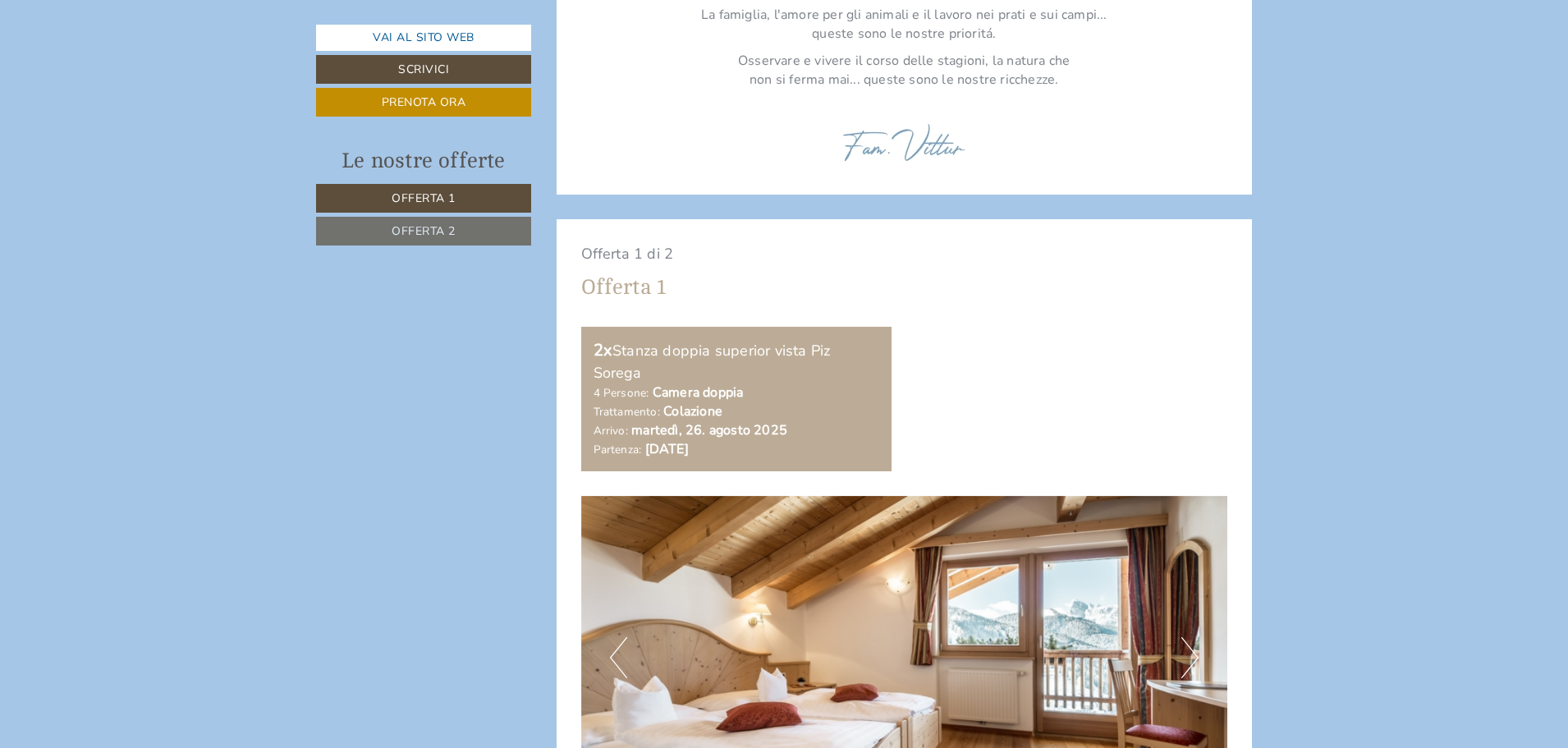
click at [454, 233] on span "Offerta 2" at bounding box center [423, 231] width 64 height 16
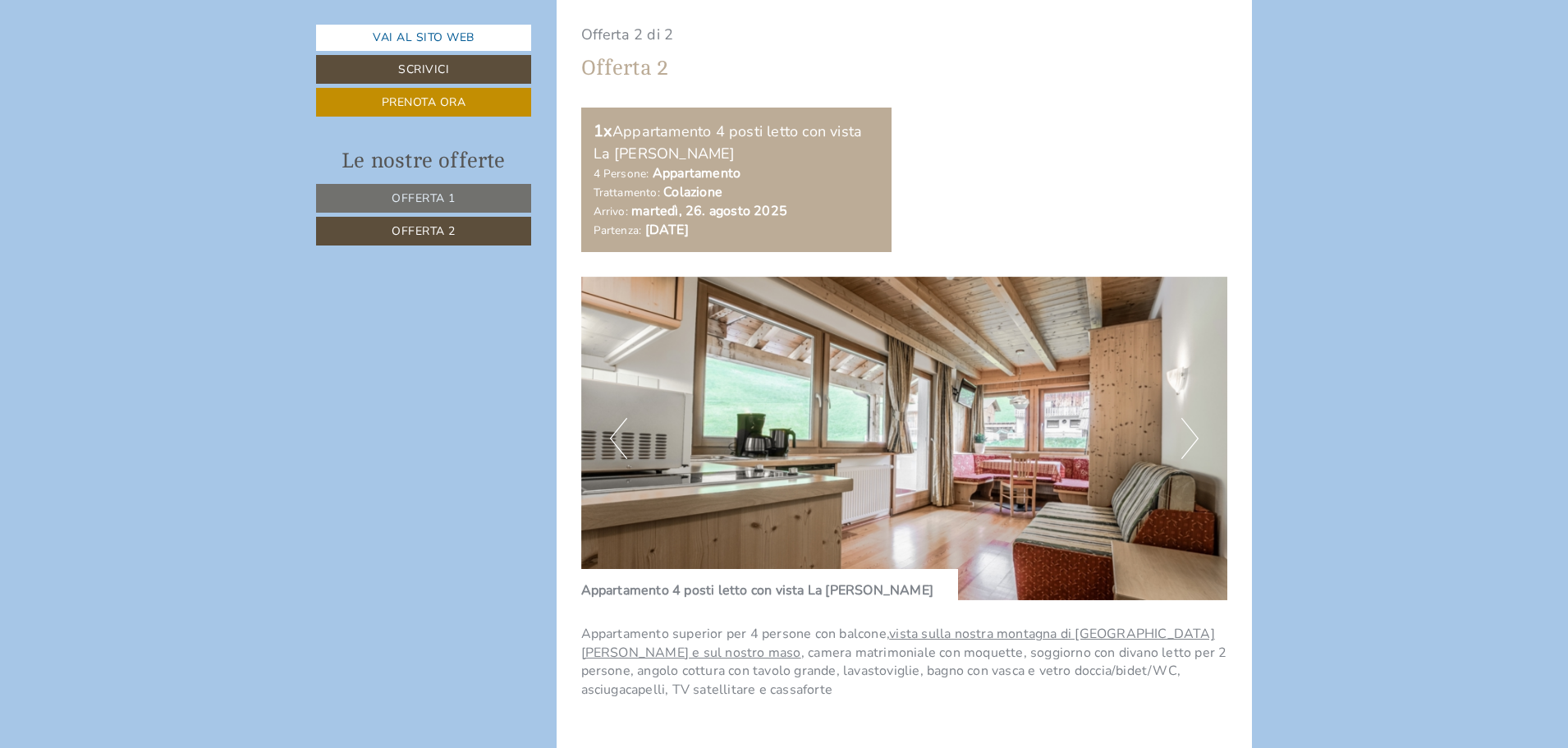
click at [446, 196] on span "Offerta 1" at bounding box center [423, 198] width 64 height 16
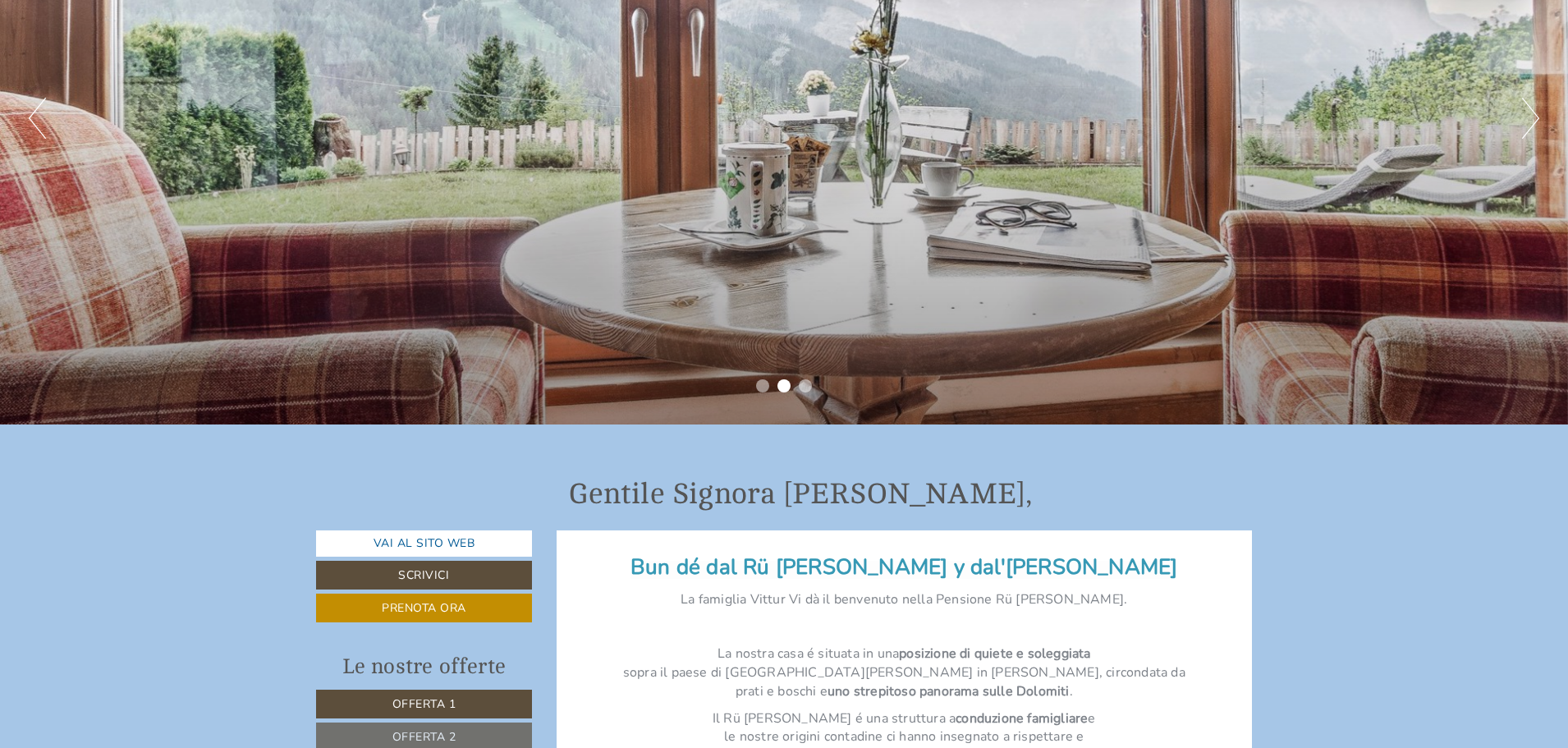
scroll to position [441, 0]
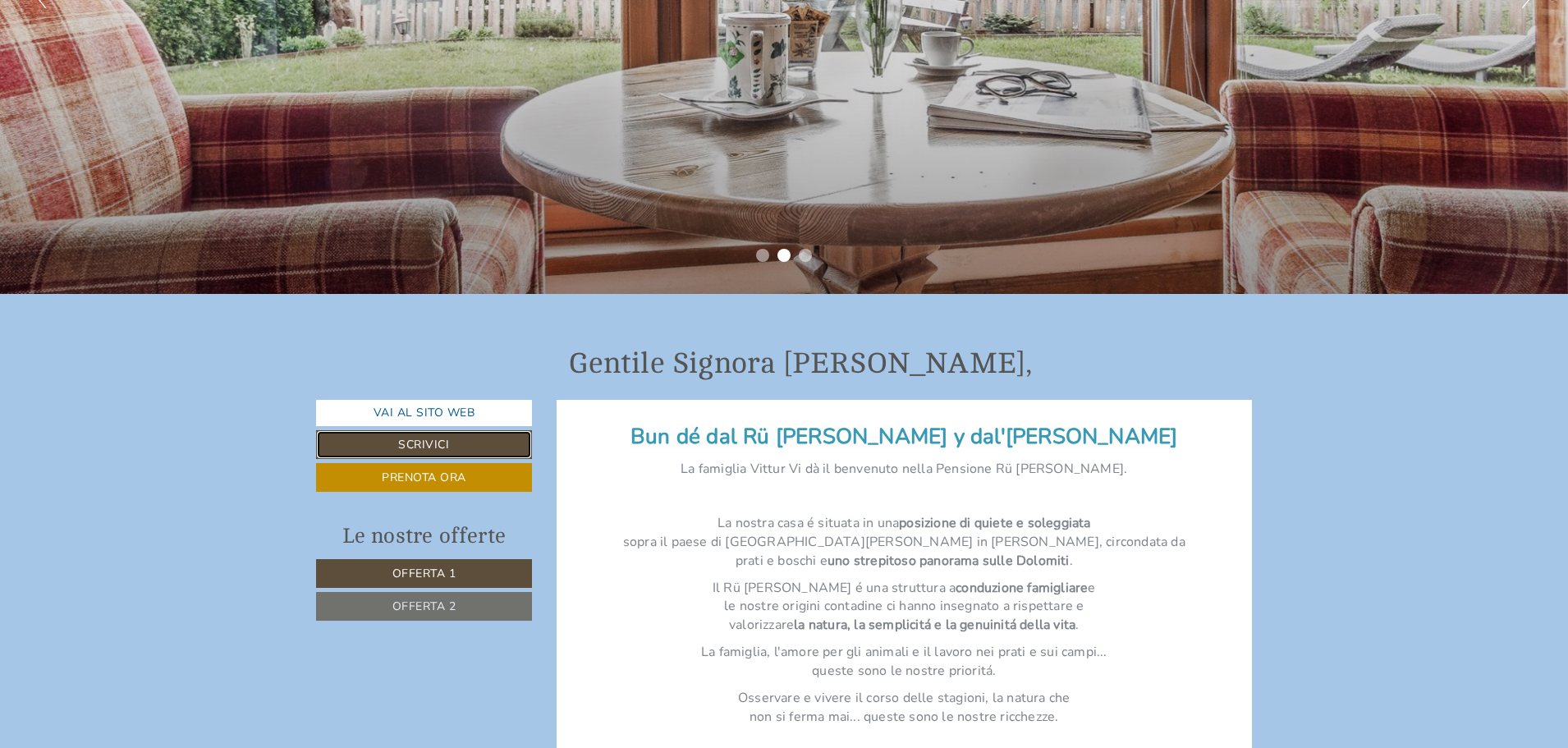
click at [371, 447] on link "Scrivici" at bounding box center [424, 444] width 216 height 29
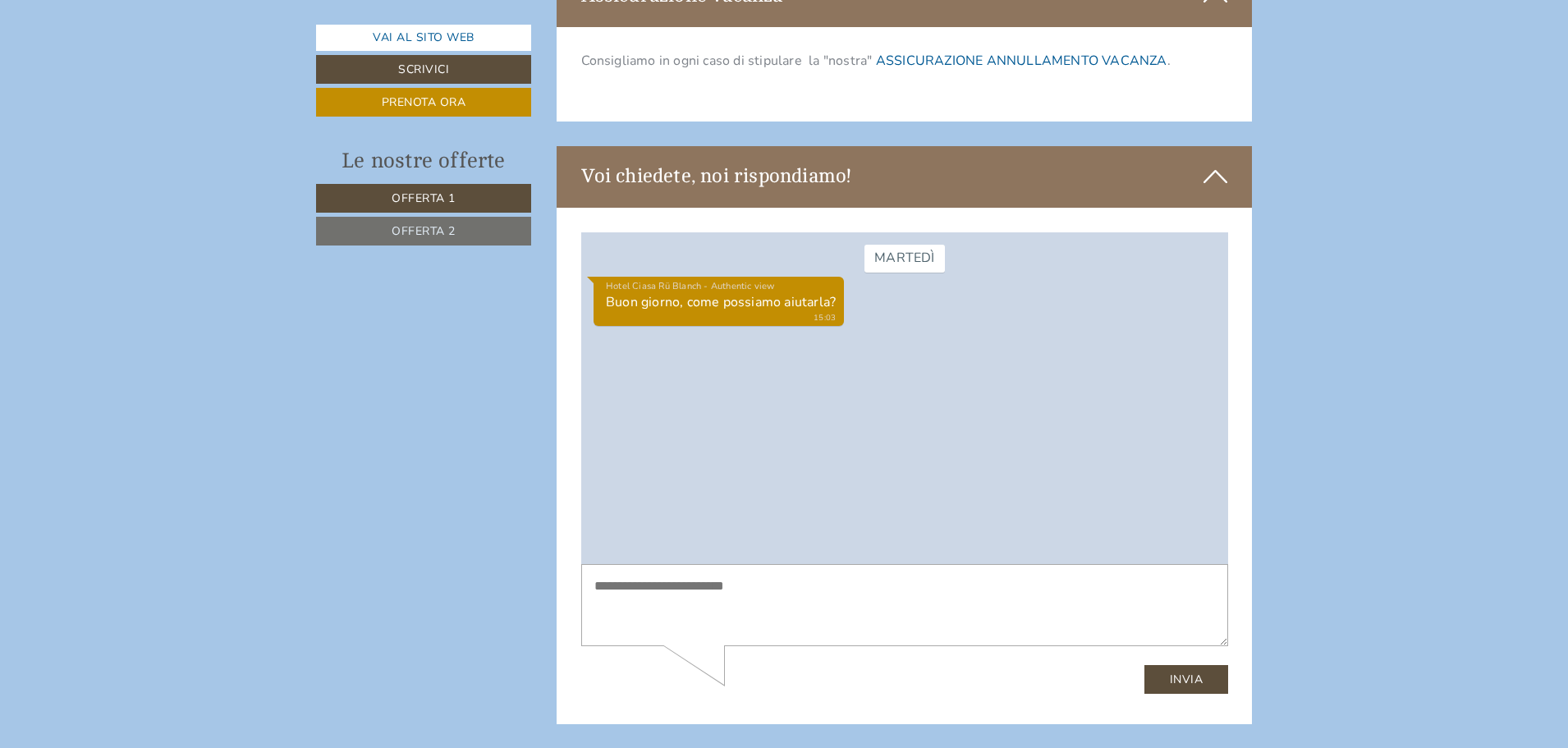
scroll to position [4790, 0]
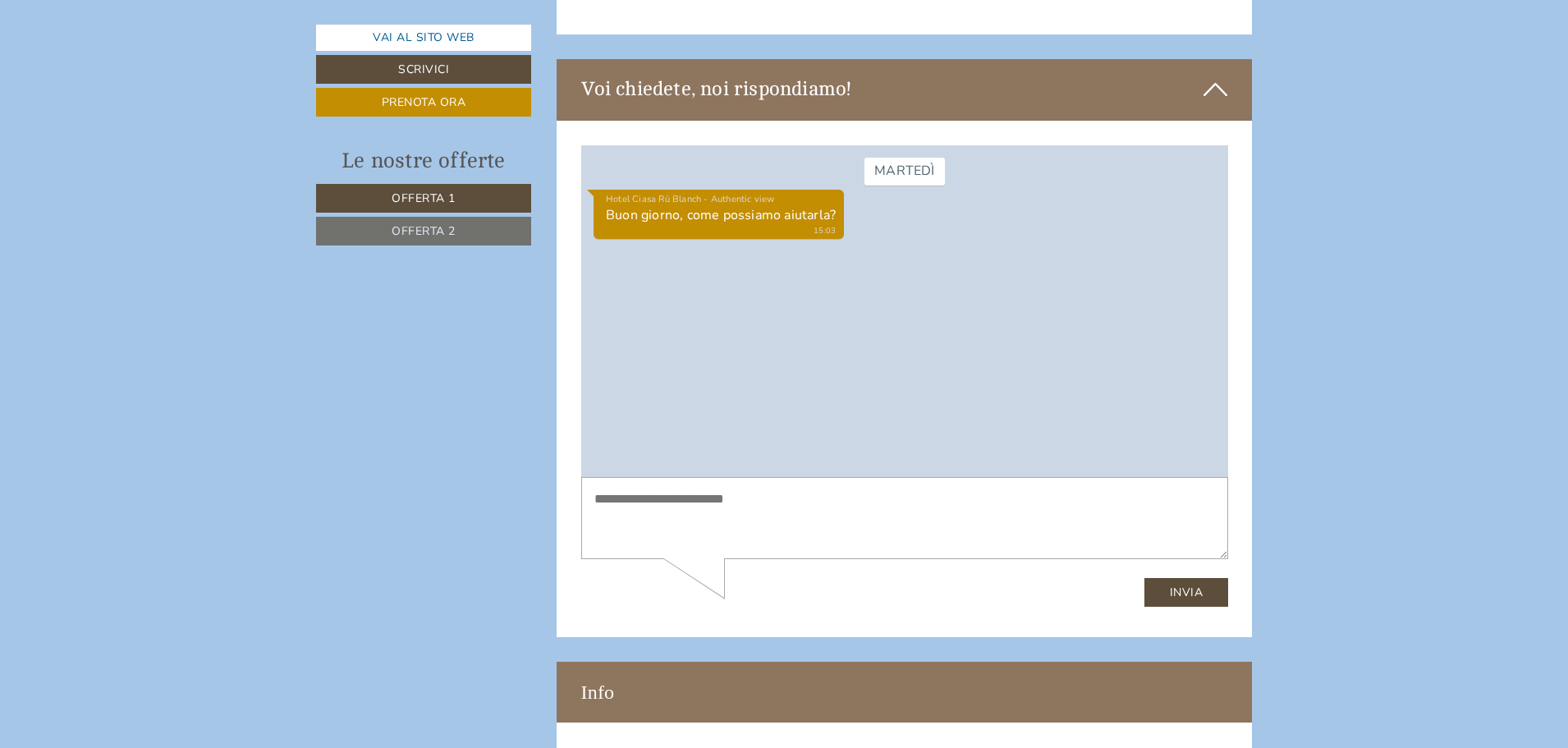
click at [706, 523] on textarea at bounding box center [903, 517] width 646 height 83
click at [933, 503] on textarea "**********" at bounding box center [903, 517] width 646 height 83
type textarea "**********"
click at [1188, 580] on button "Invia" at bounding box center [1186, 591] width 85 height 29
